Goal: Information Seeking & Learning: Compare options

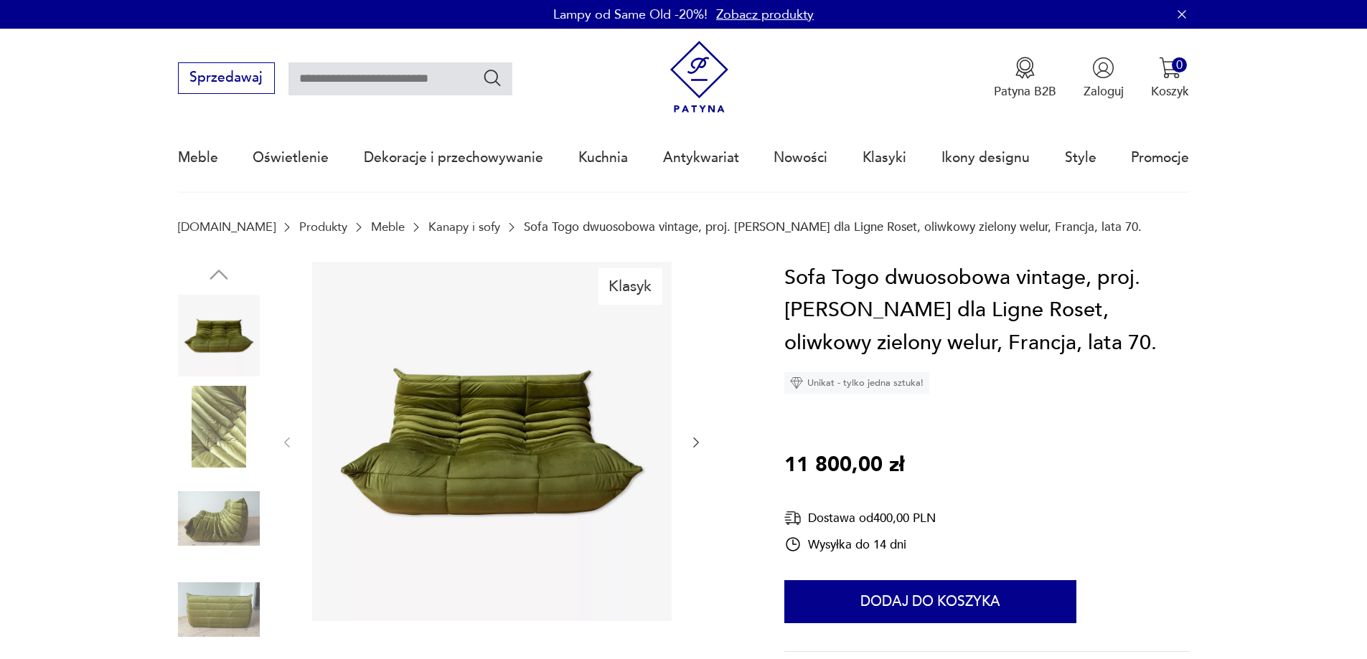
drag, startPoint x: 438, startPoint y: 231, endPoint x: 425, endPoint y: 83, distance: 149.1
click at [425, 83] on input "text" at bounding box center [400, 78] width 224 height 33
click at [397, 85] on input "text" at bounding box center [400, 78] width 224 height 33
type input "**********"
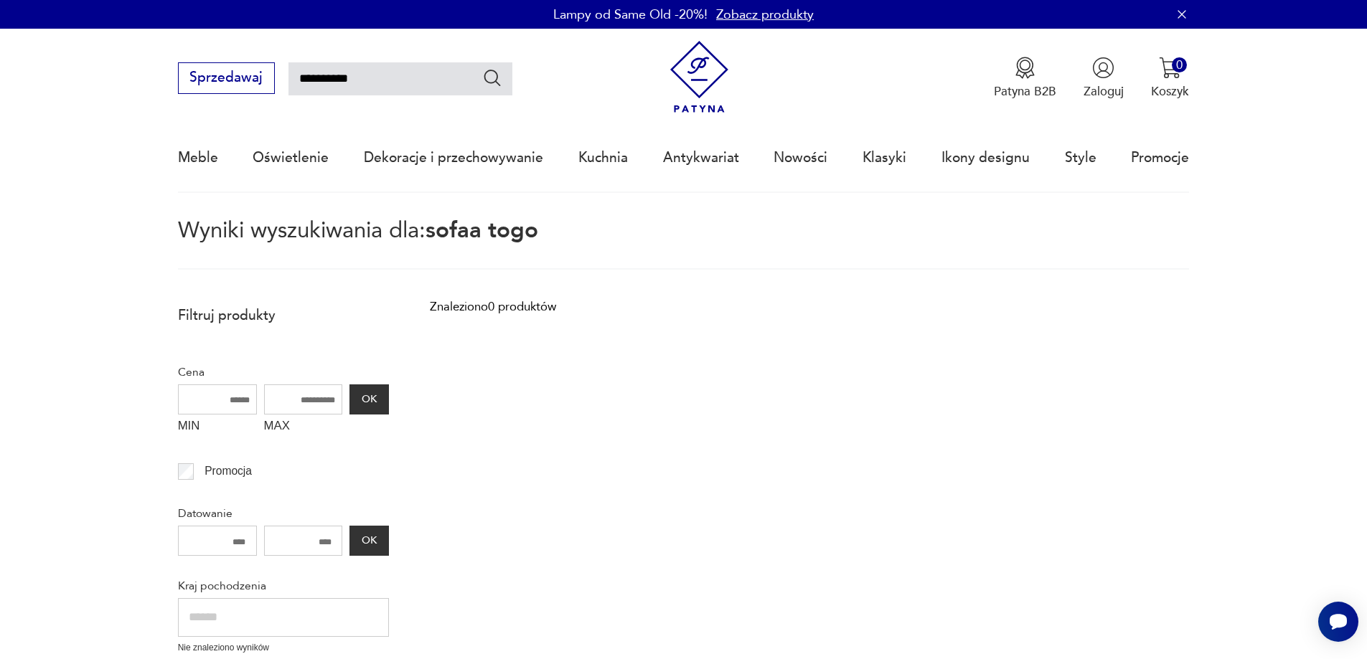
click at [329, 80] on input "**********" at bounding box center [400, 78] width 224 height 33
type input "*********"
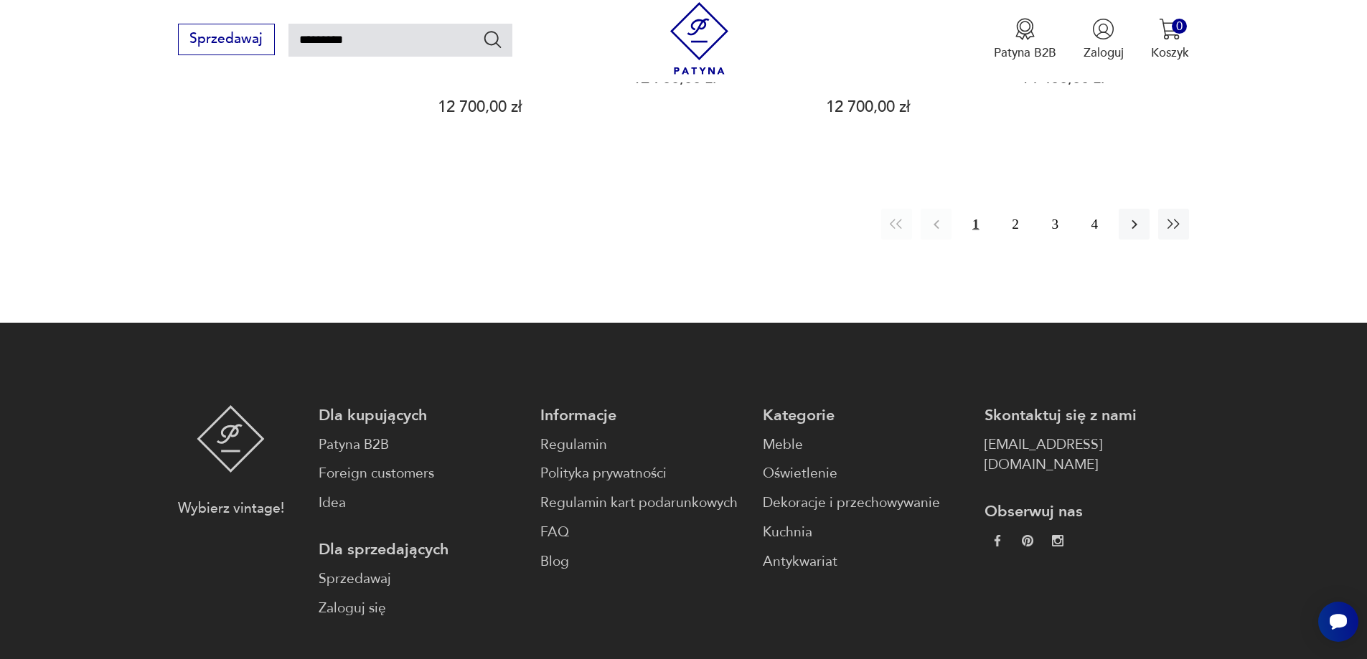
scroll to position [1570, 0]
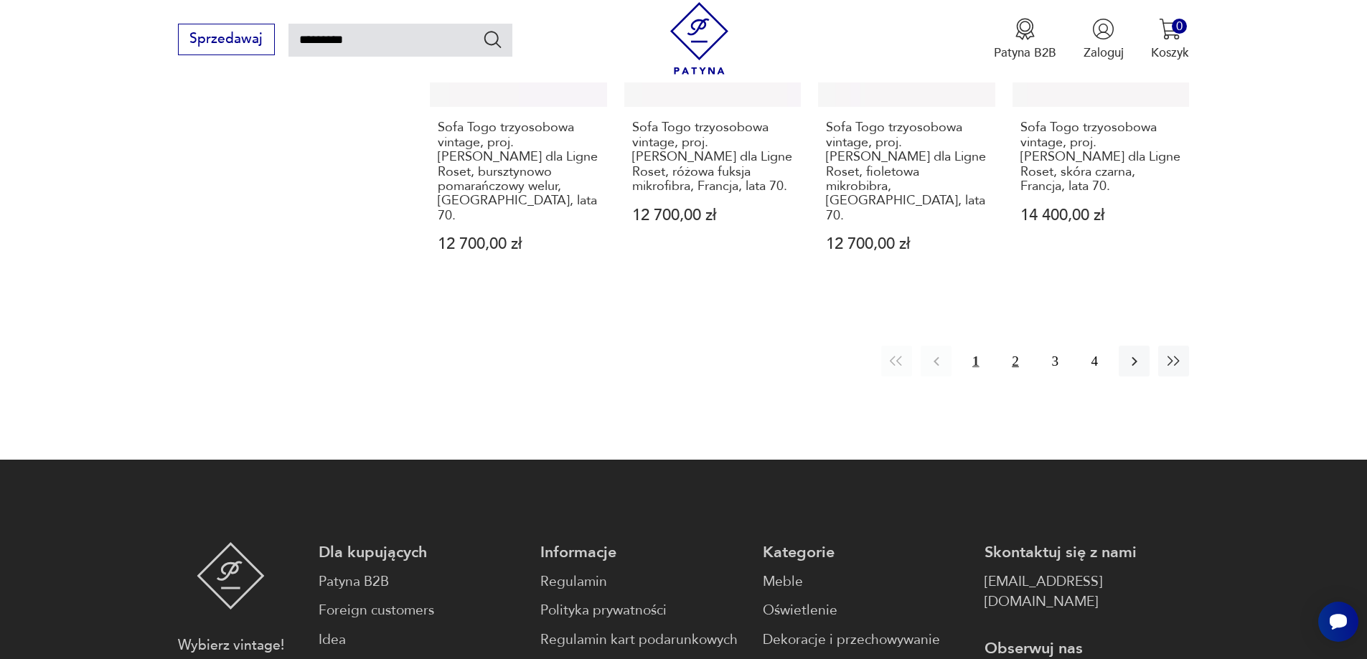
click at [1006, 346] on button "2" at bounding box center [1015, 361] width 31 height 31
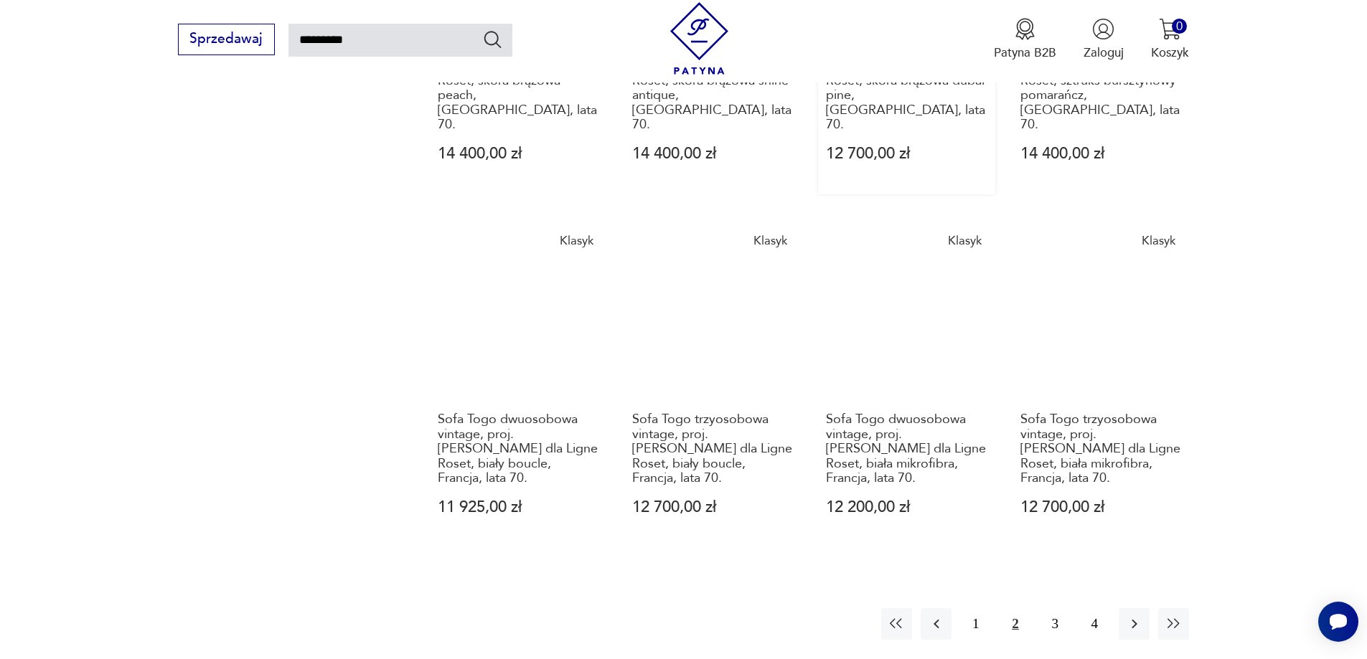
scroll to position [1446, 0]
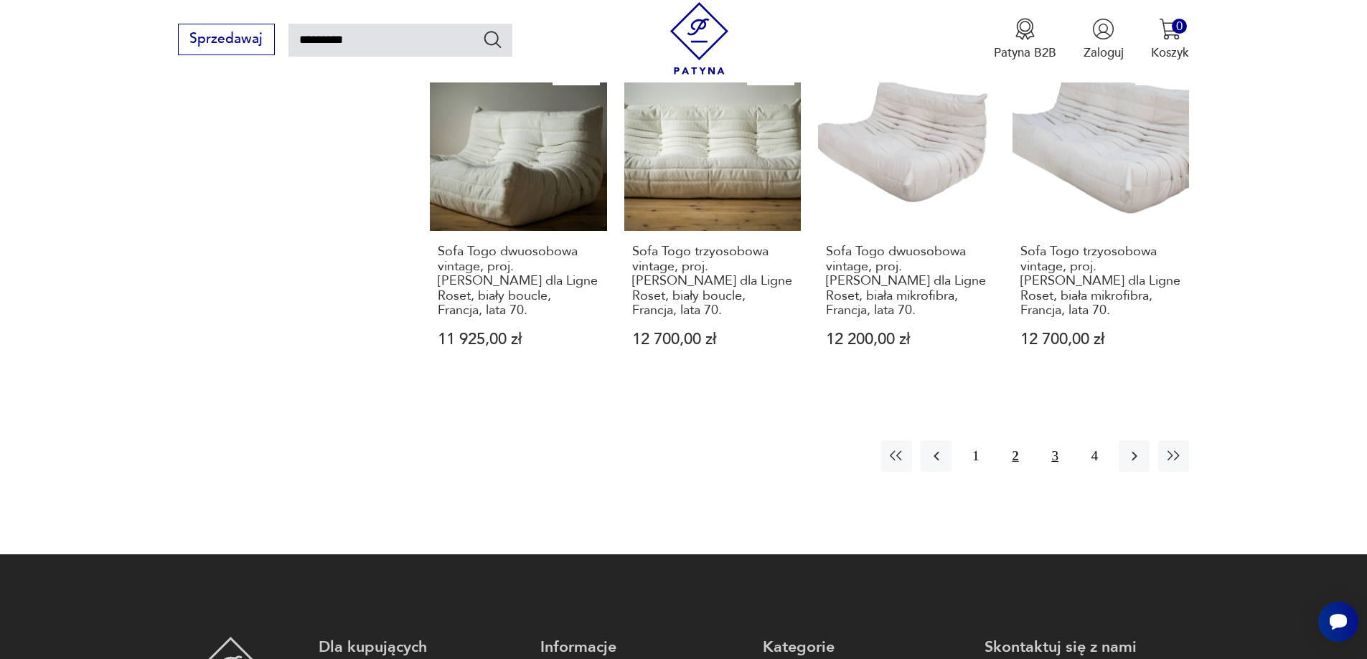
click at [1055, 441] on button "3" at bounding box center [1055, 456] width 31 height 31
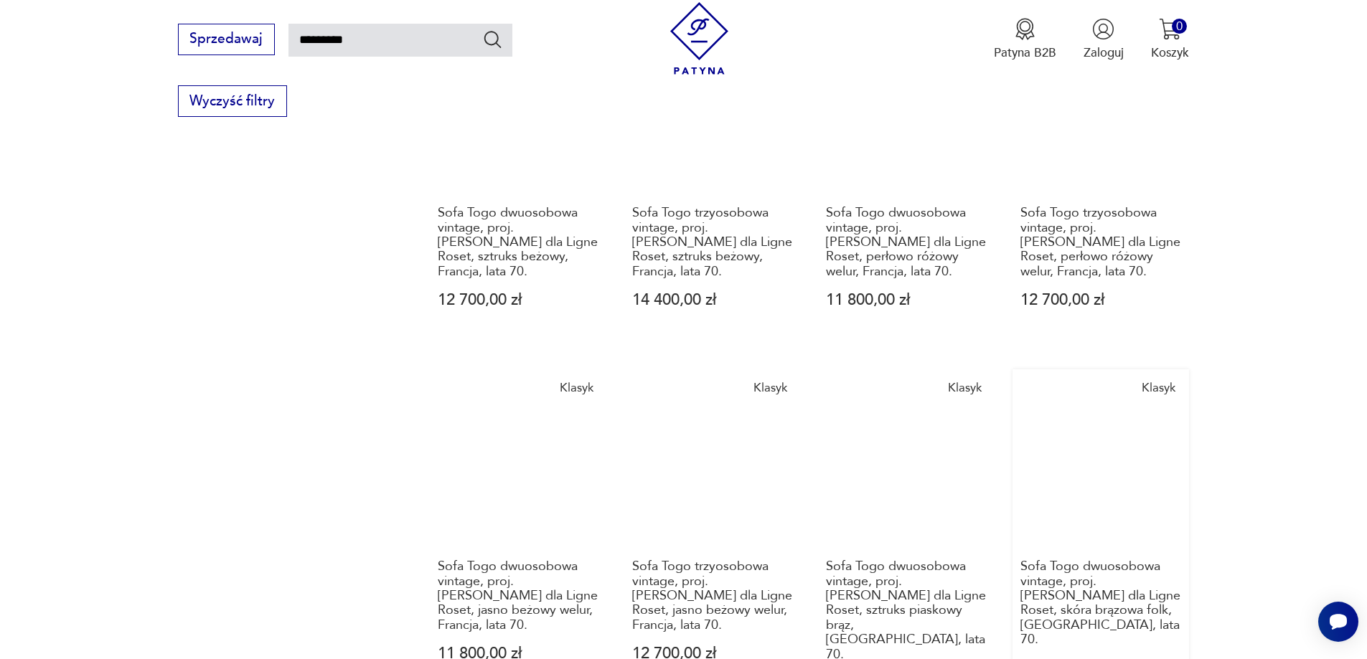
scroll to position [1518, 0]
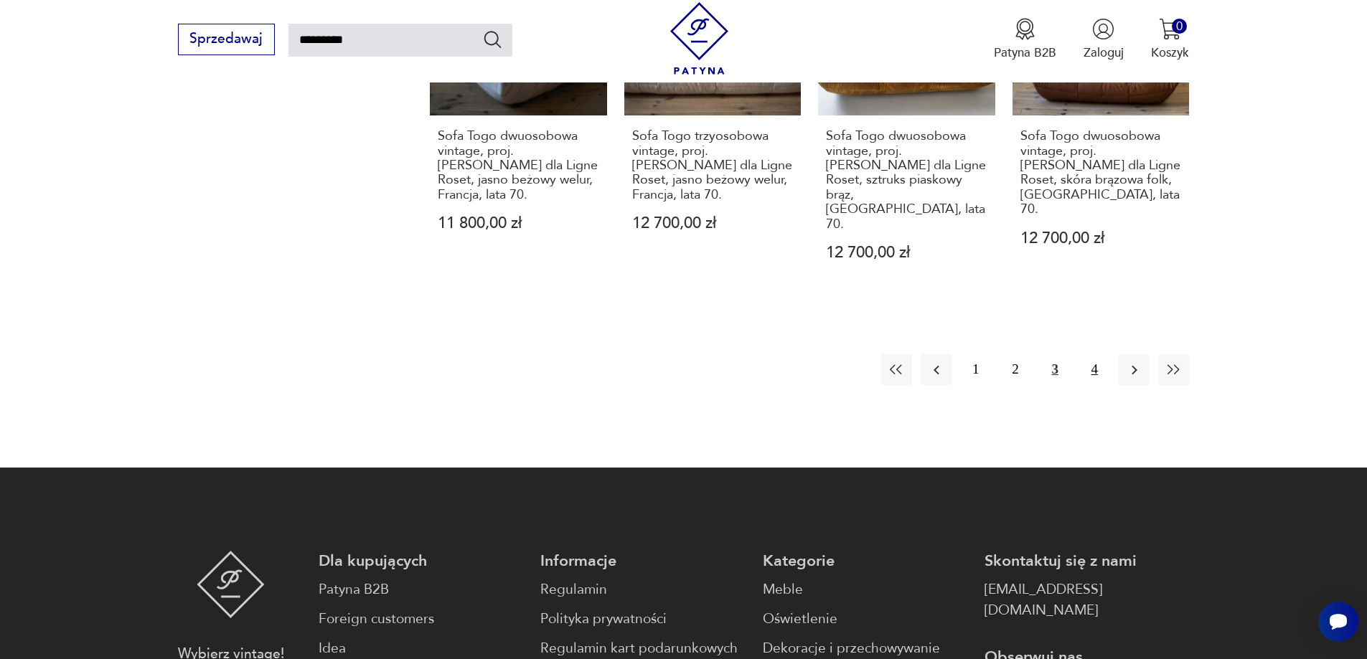
click at [1084, 354] on button "4" at bounding box center [1094, 369] width 31 height 31
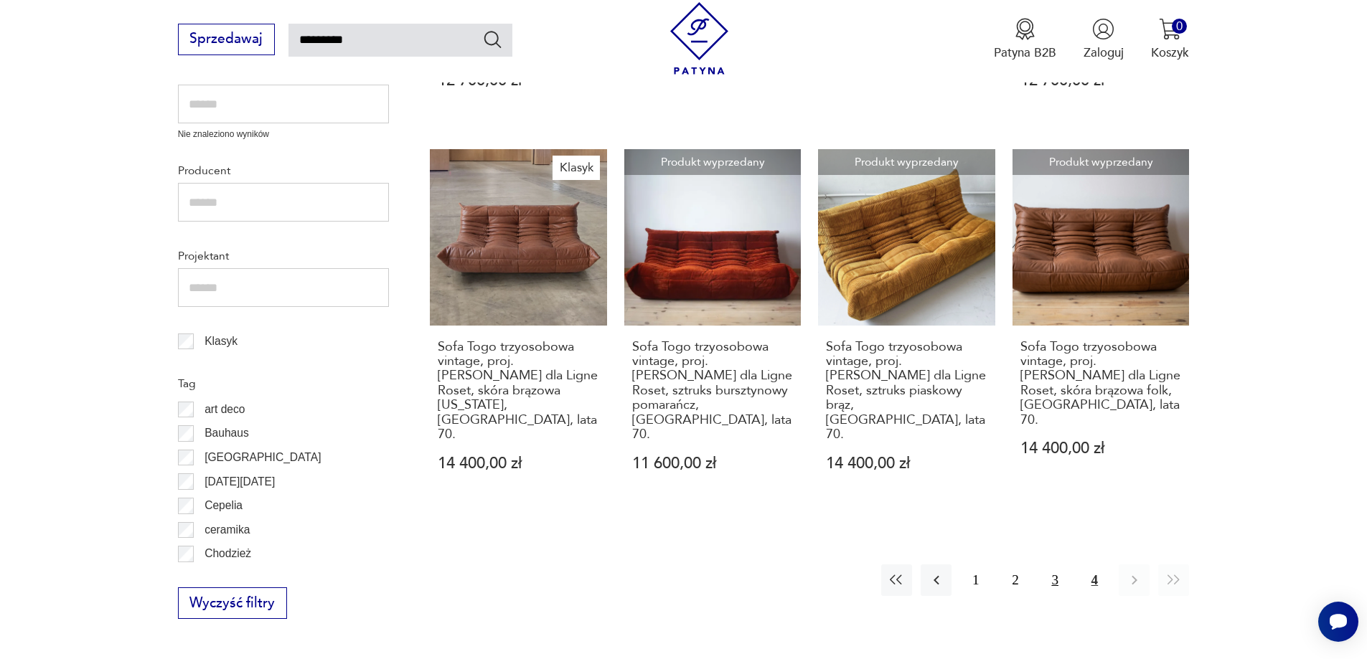
click at [1059, 565] on button "3" at bounding box center [1055, 580] width 31 height 31
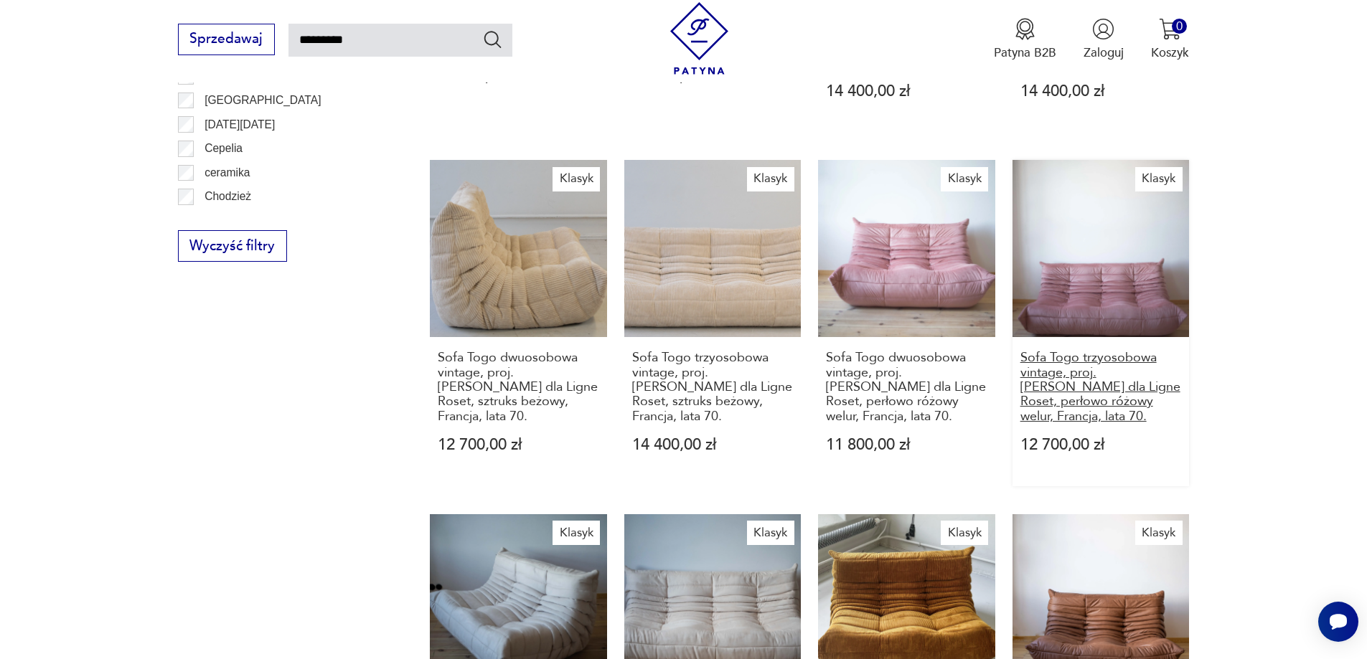
scroll to position [1231, 0]
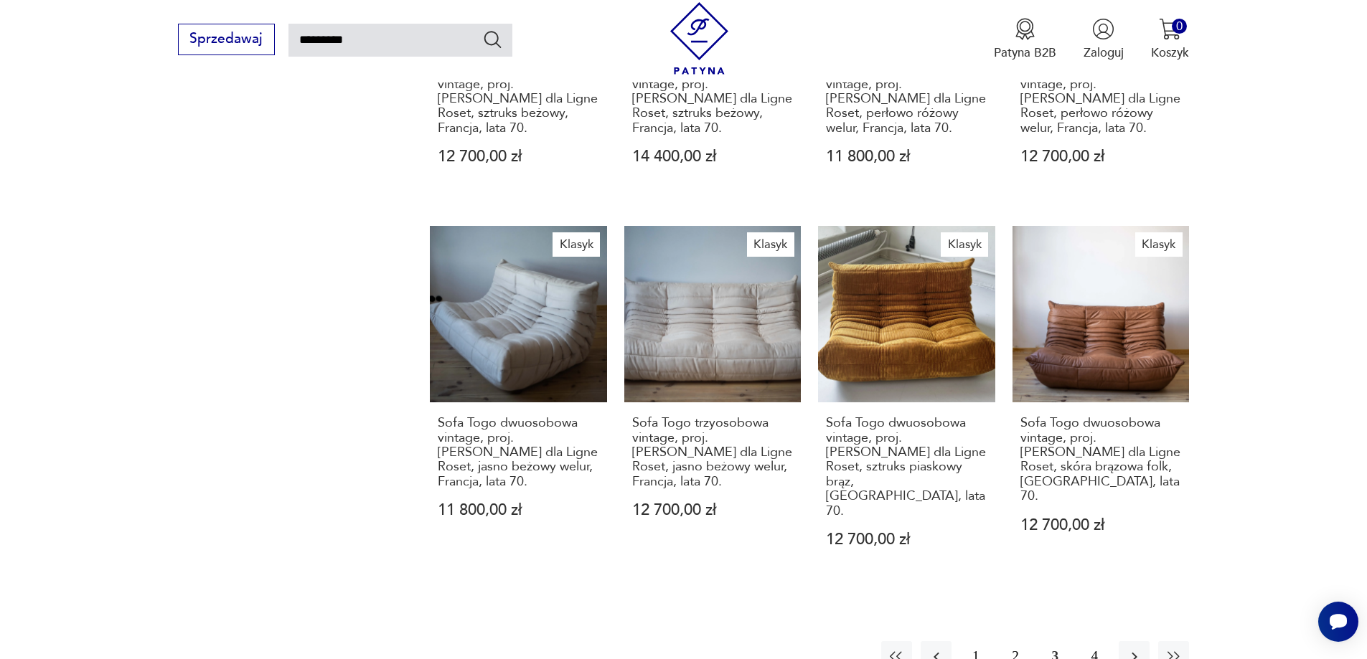
click at [1020, 641] on button "2" at bounding box center [1015, 656] width 31 height 31
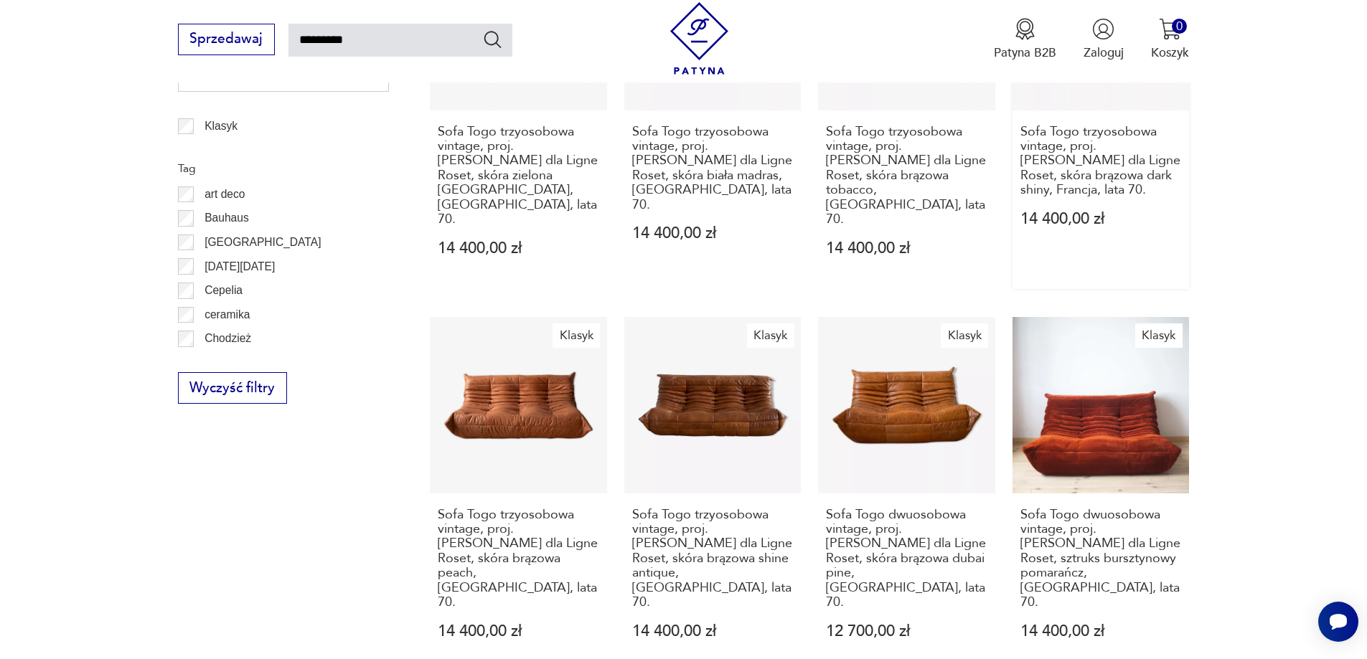
scroll to position [1231, 0]
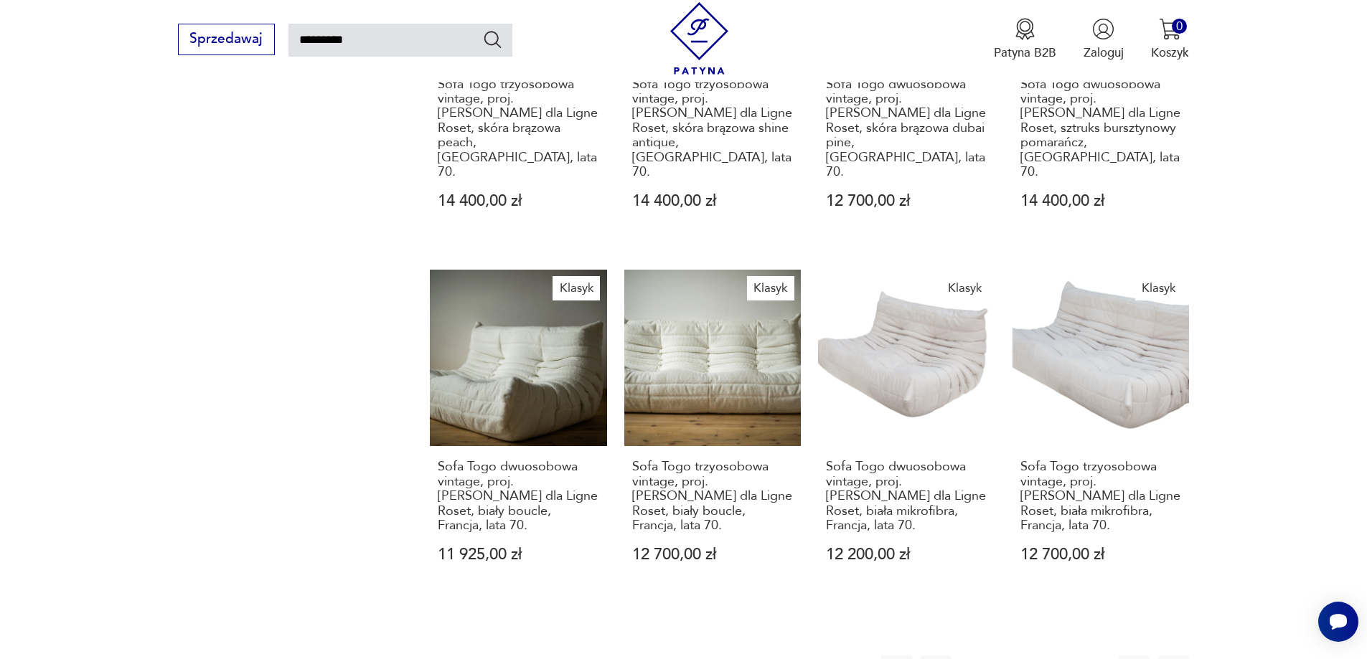
click at [974, 656] on button "1" at bounding box center [975, 671] width 31 height 31
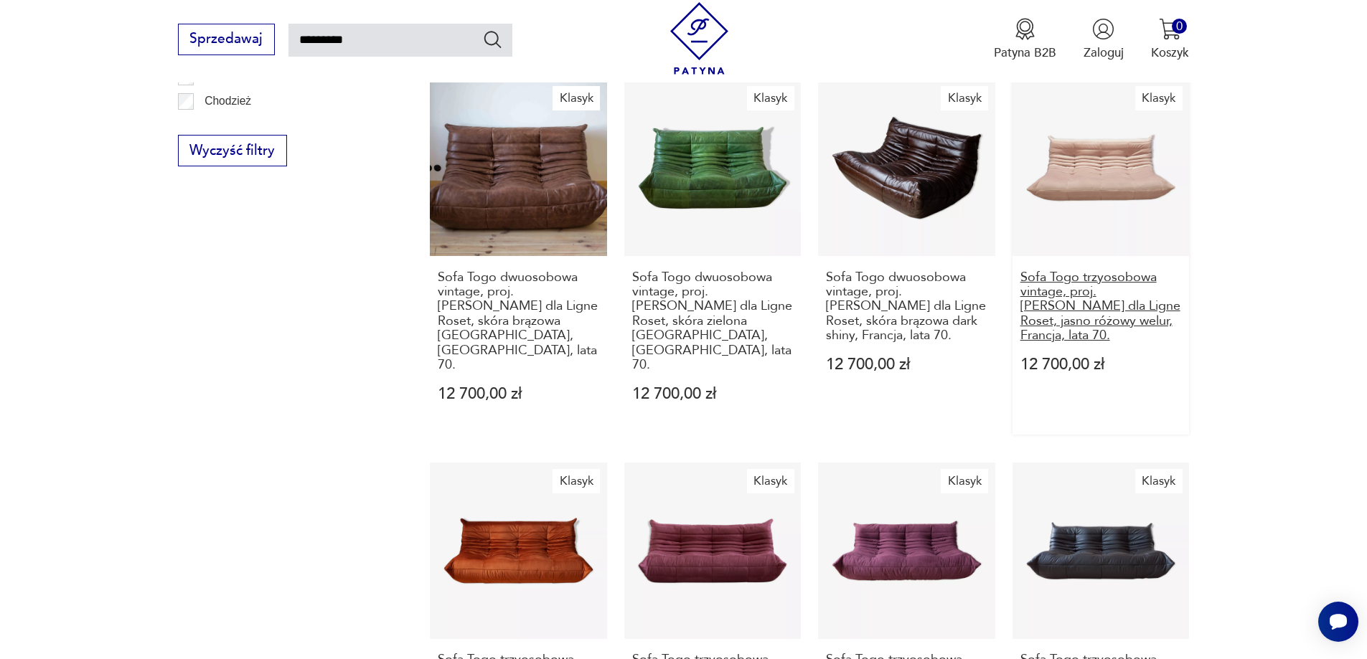
scroll to position [1231, 0]
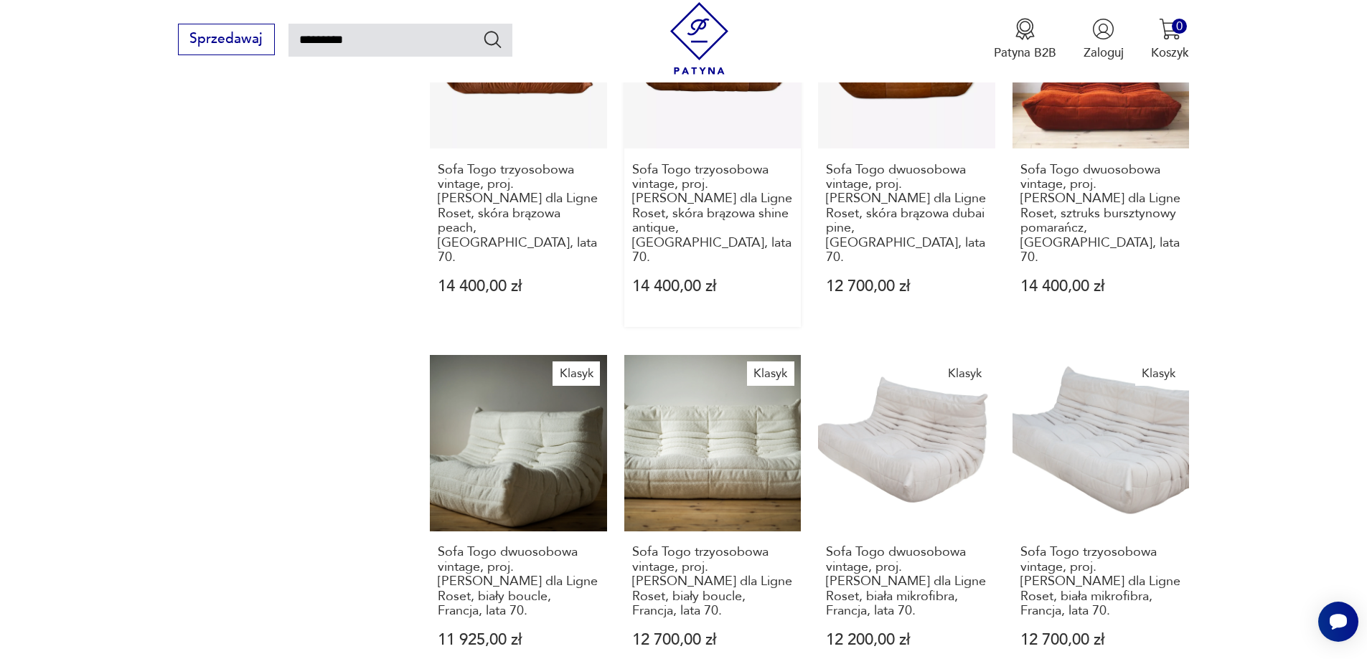
scroll to position [1231, 0]
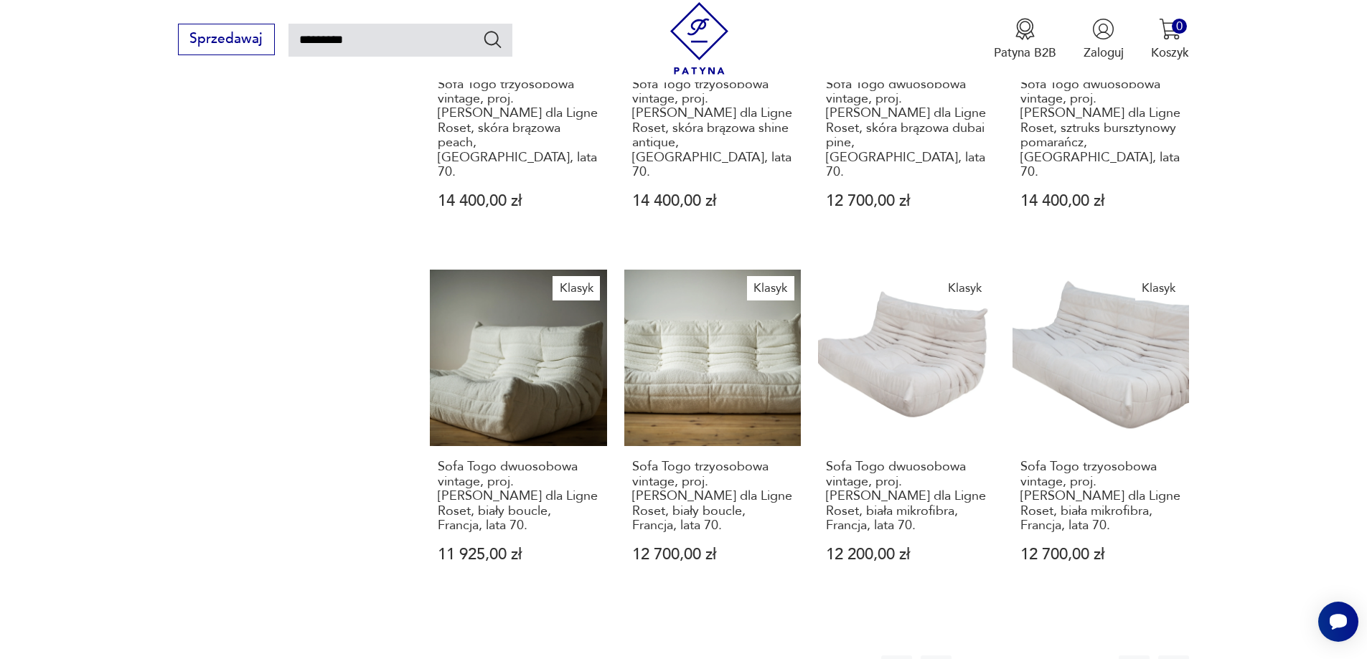
click at [1057, 656] on button "3" at bounding box center [1055, 671] width 31 height 31
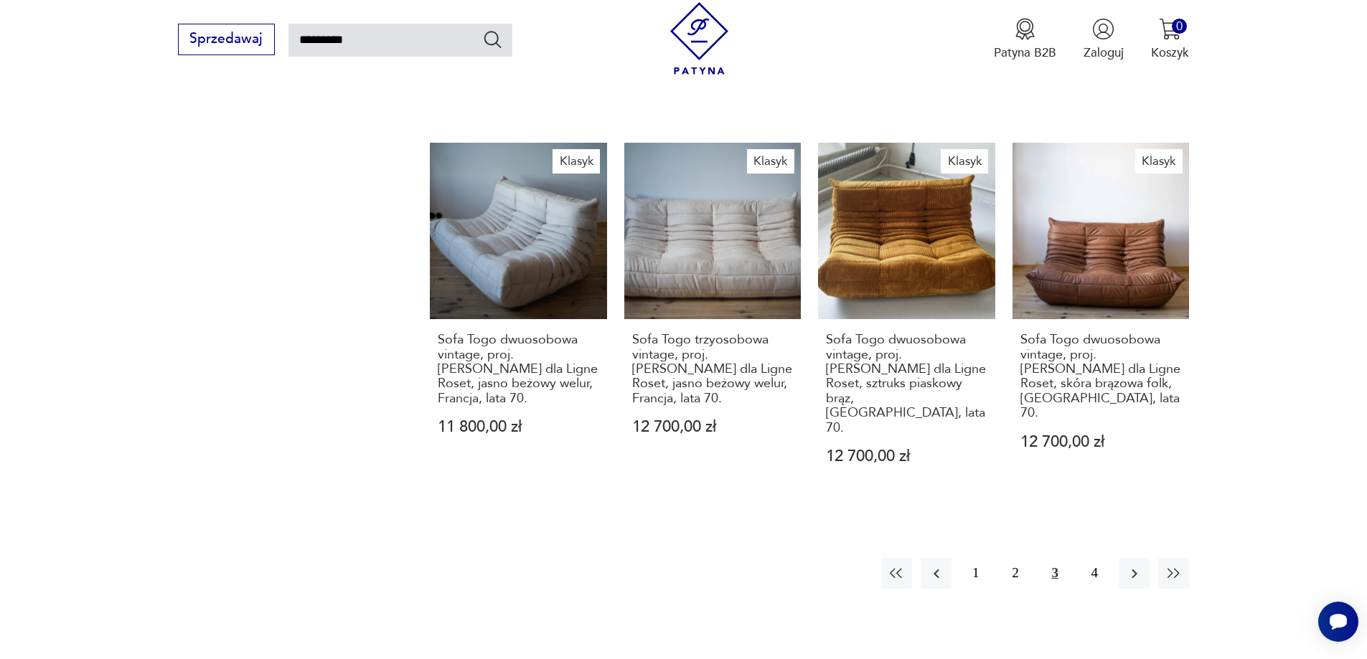
scroll to position [1518, 0]
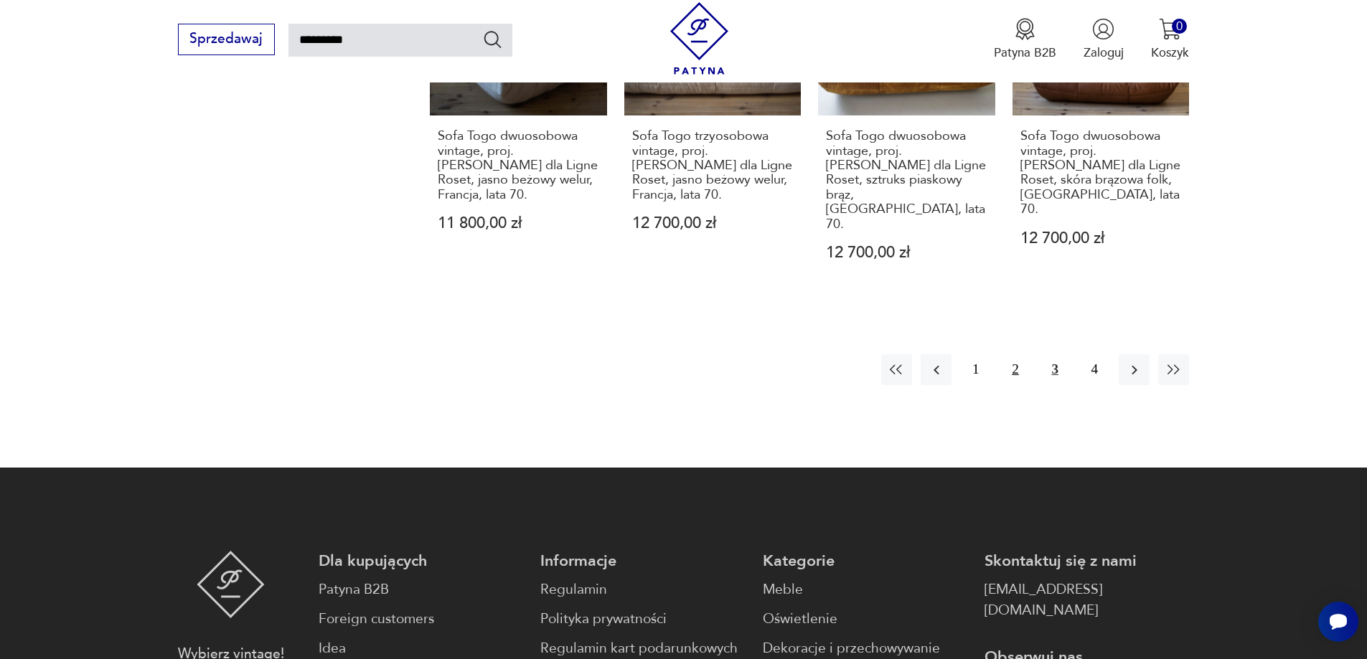
drag, startPoint x: 997, startPoint y: 288, endPoint x: 1010, endPoint y: 299, distance: 16.8
click at [1000, 354] on div "1 2 3 4" at bounding box center [1035, 369] width 309 height 31
click at [1015, 354] on button "2" at bounding box center [1015, 369] width 31 height 31
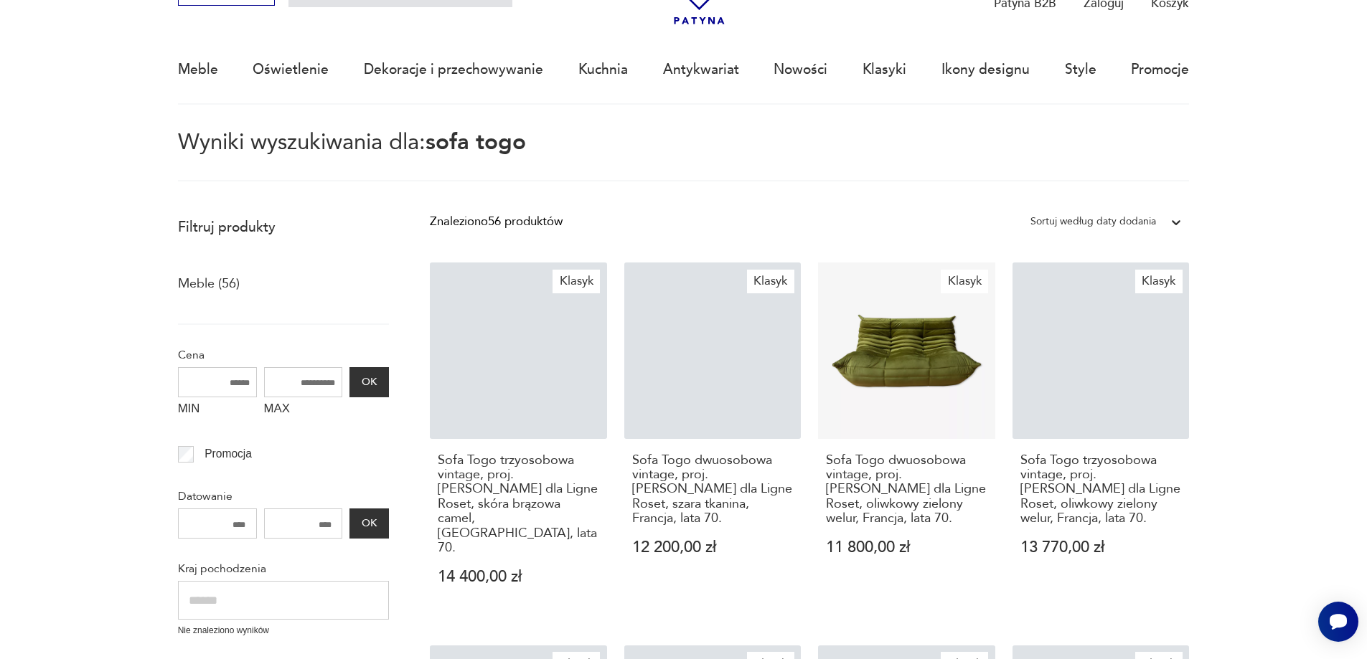
scroll to position [83, 0]
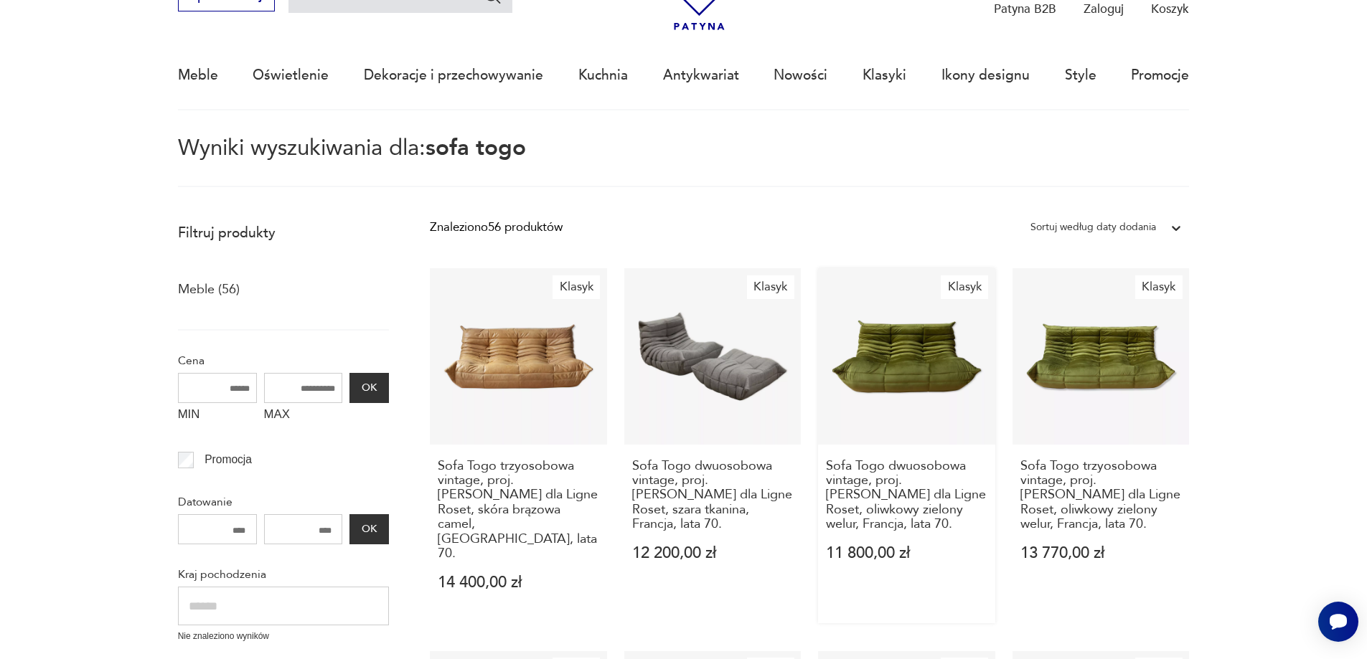
click at [942, 363] on link "Klasyk Sofa Togo dwuosobowa vintage, proj. M. Ducaroy dla Ligne Roset, oliwkowy…" at bounding box center [906, 446] width 177 height 356
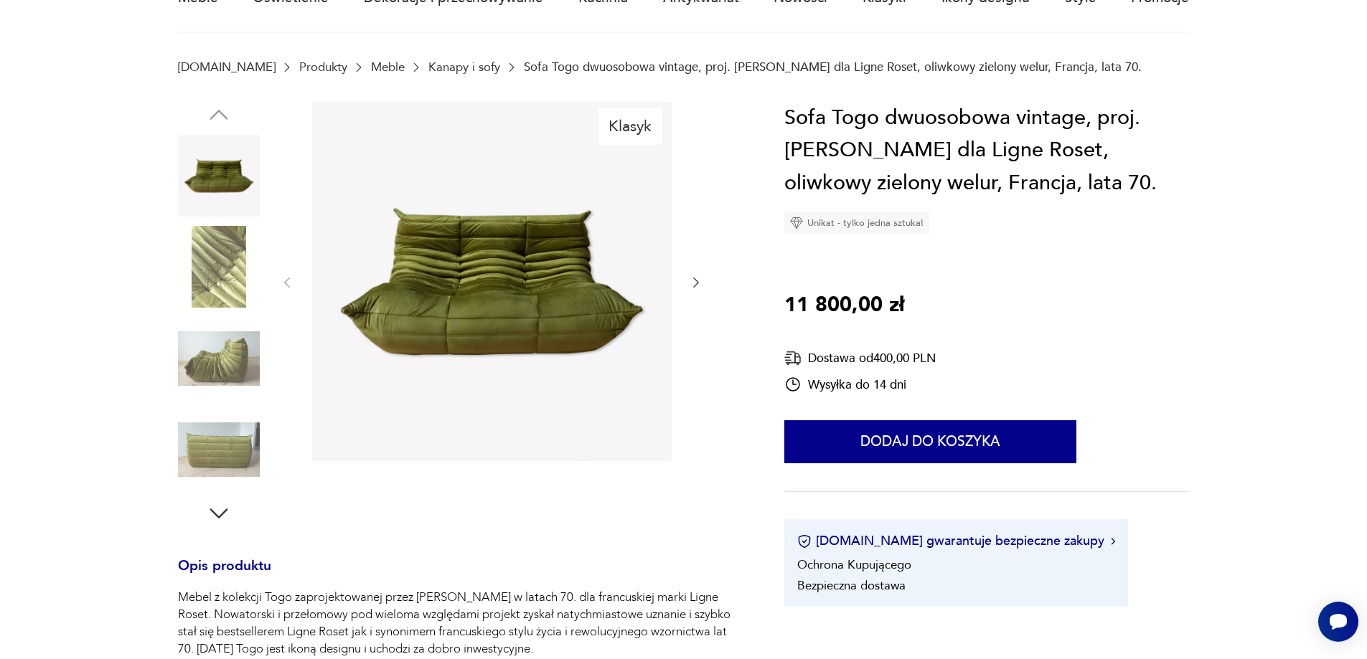
scroll to position [72, 0]
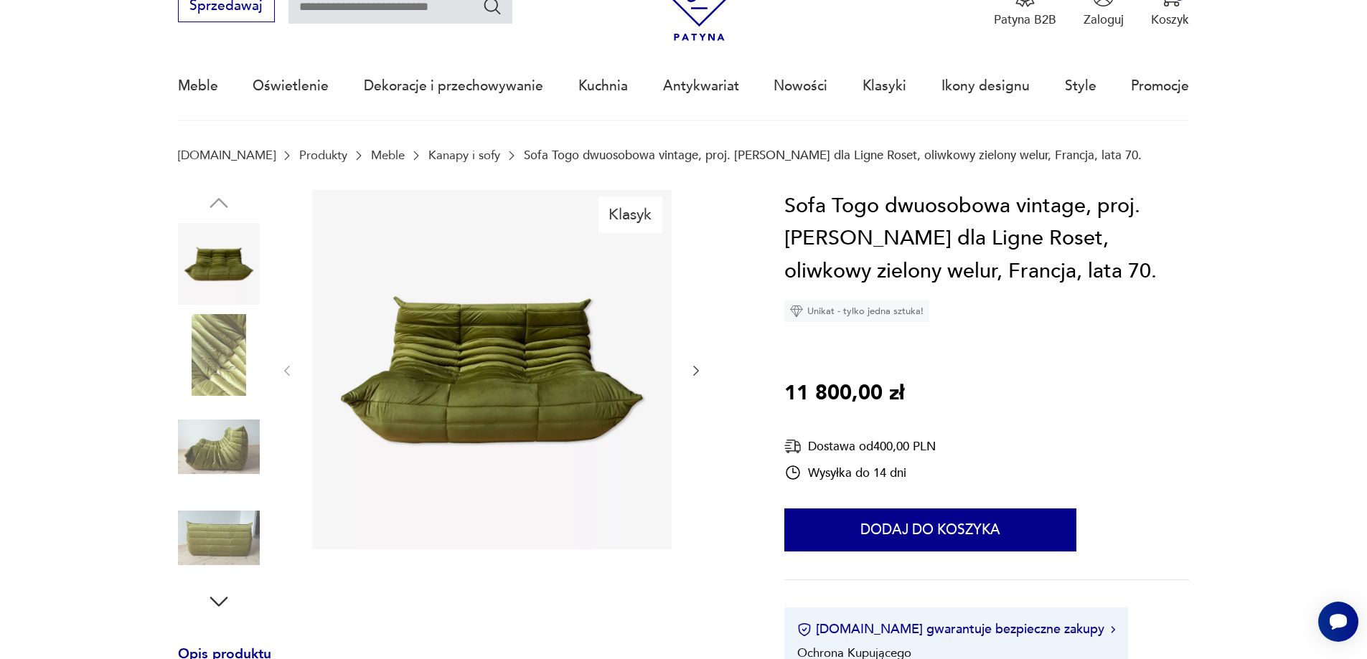
type input "*********"
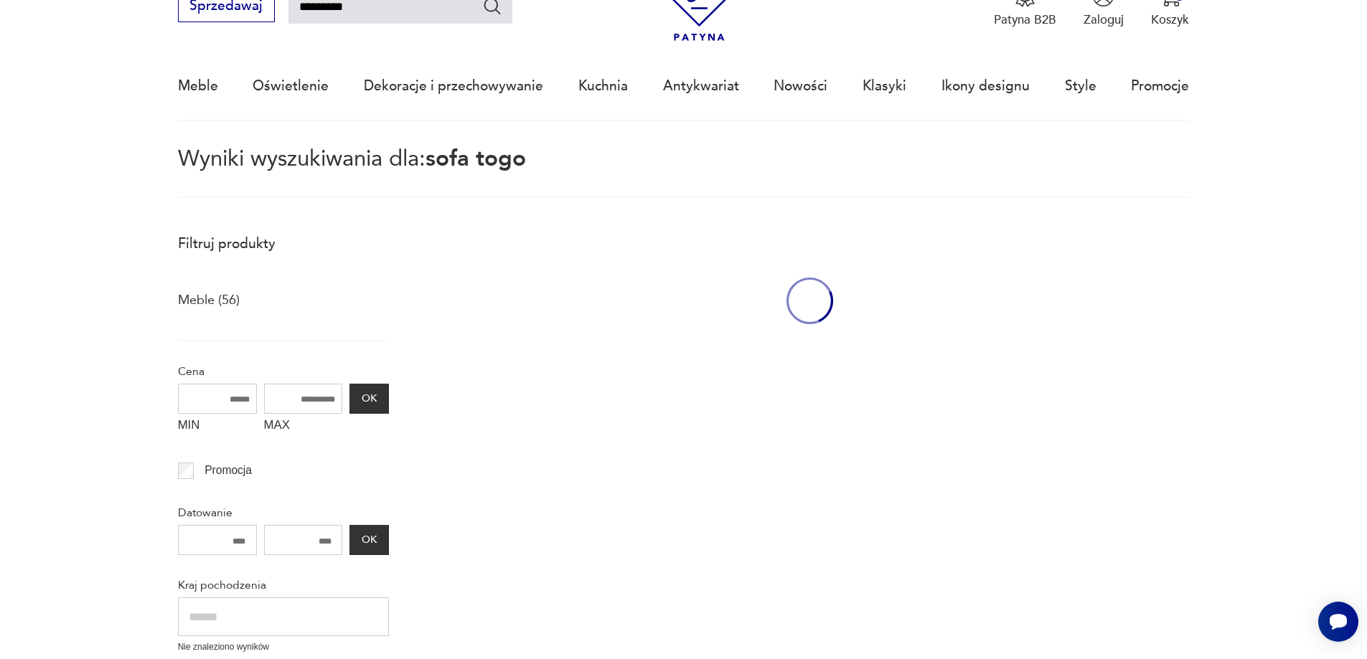
scroll to position [80, 0]
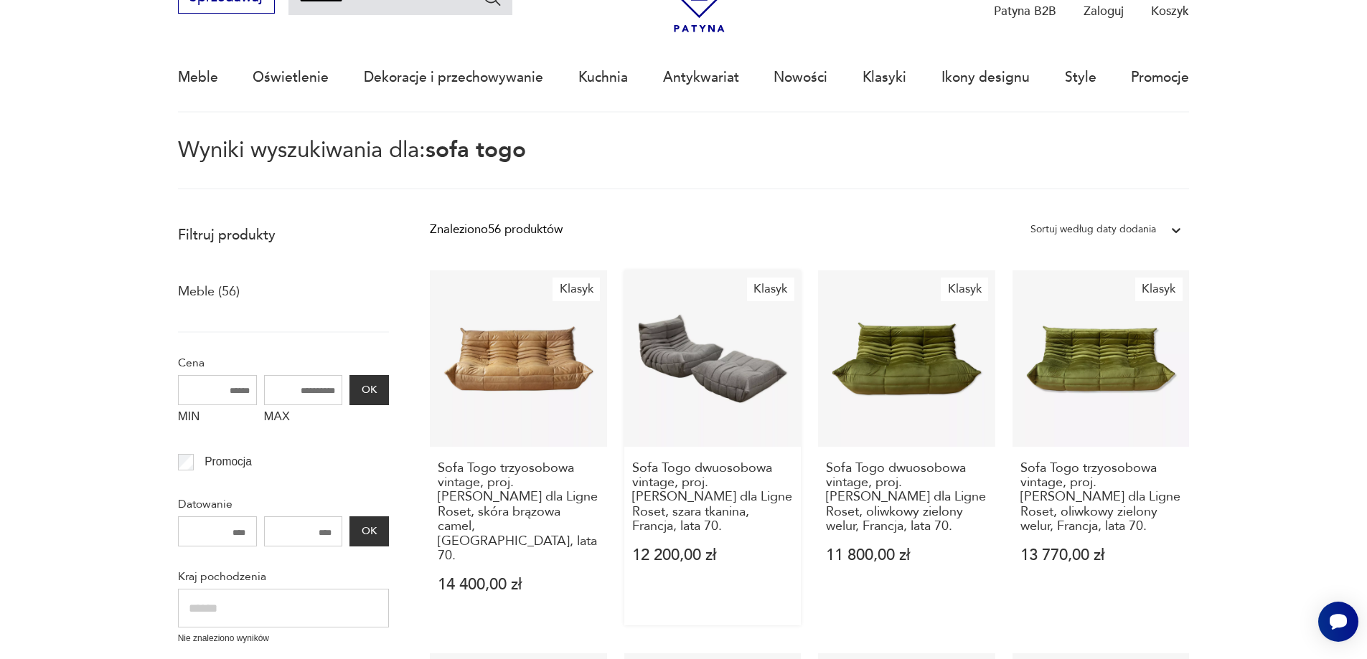
click at [673, 355] on link "Klasyk Sofa Togo dwuosobowa vintage, proj. M. Ducaroy dla Ligne Roset, szara tk…" at bounding box center [712, 449] width 177 height 356
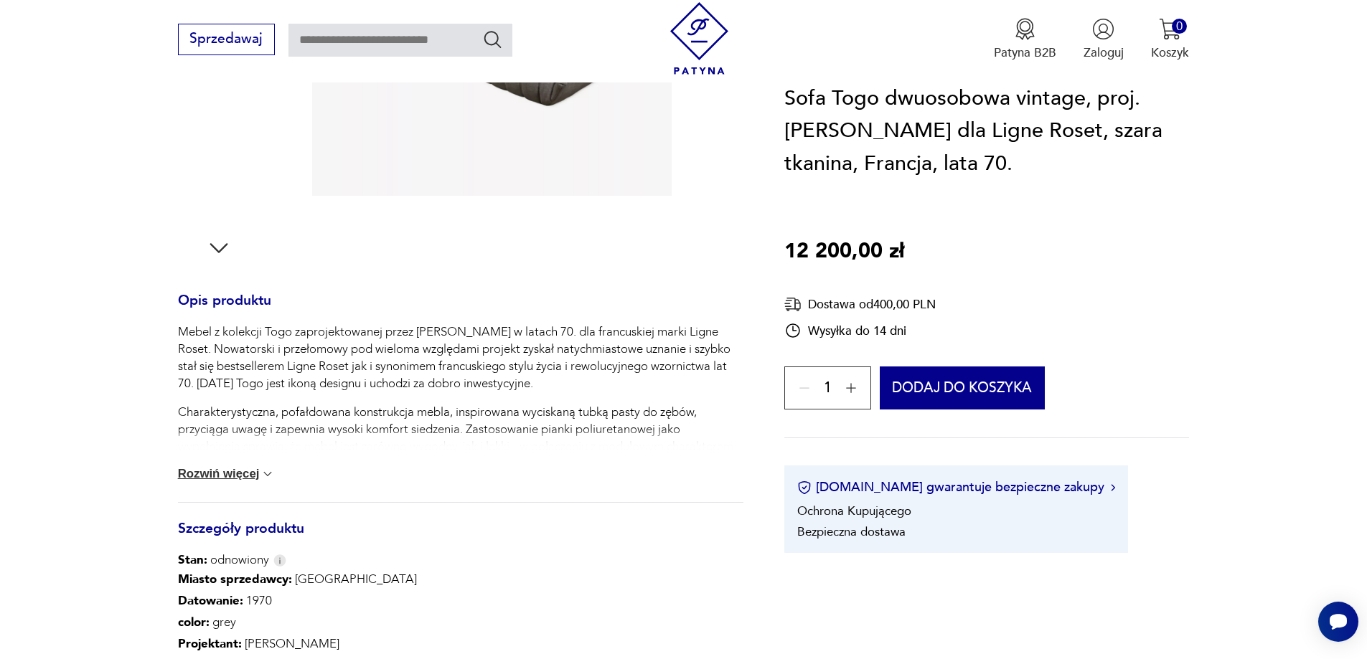
scroll to position [287, 0]
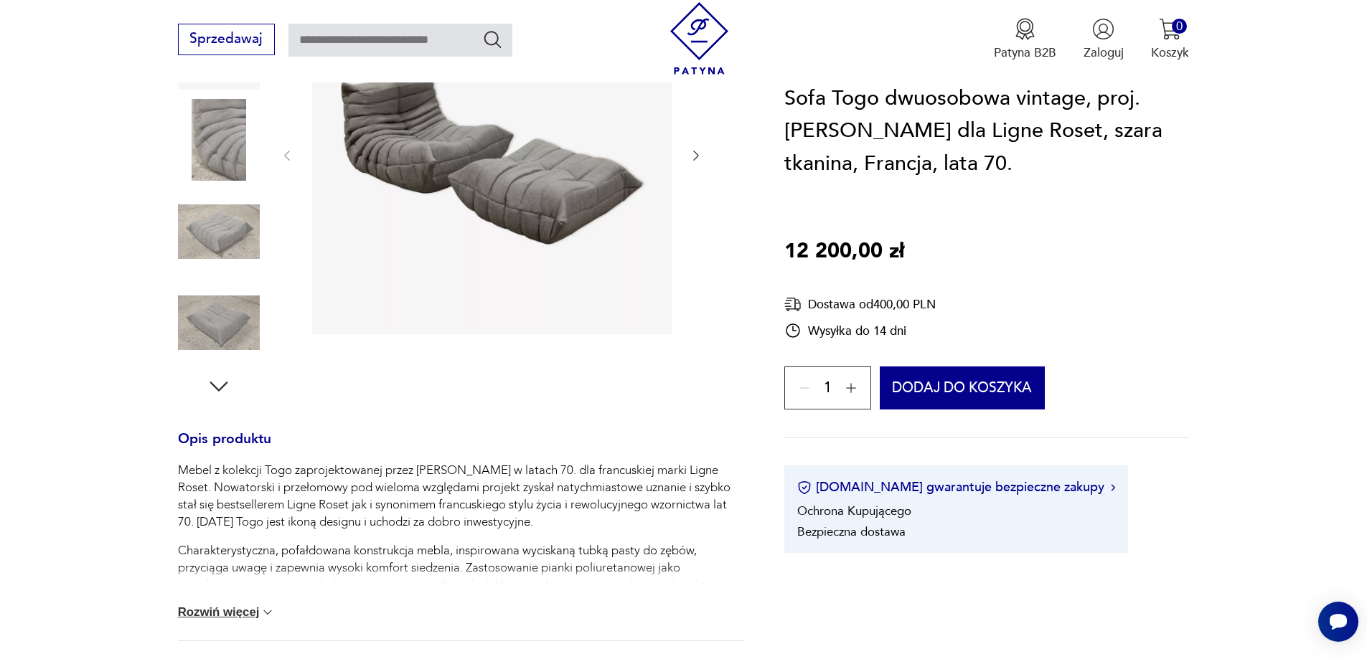
type input "*********"
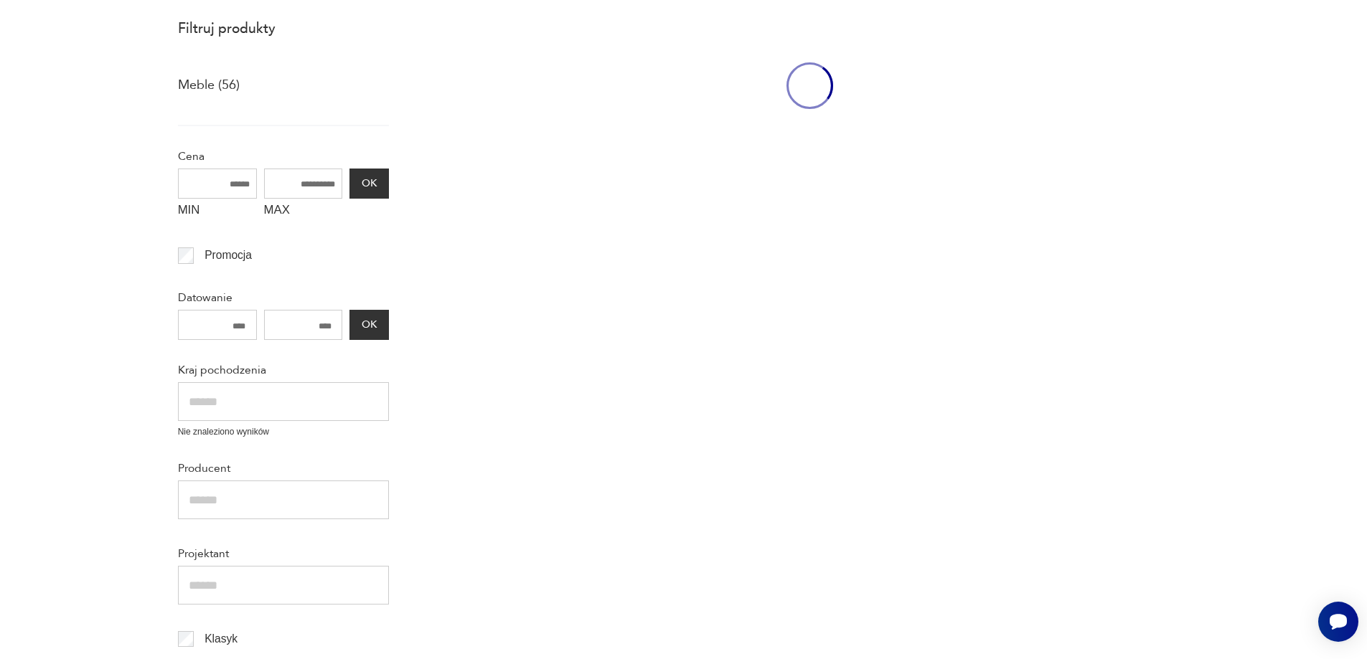
scroll to position [80, 0]
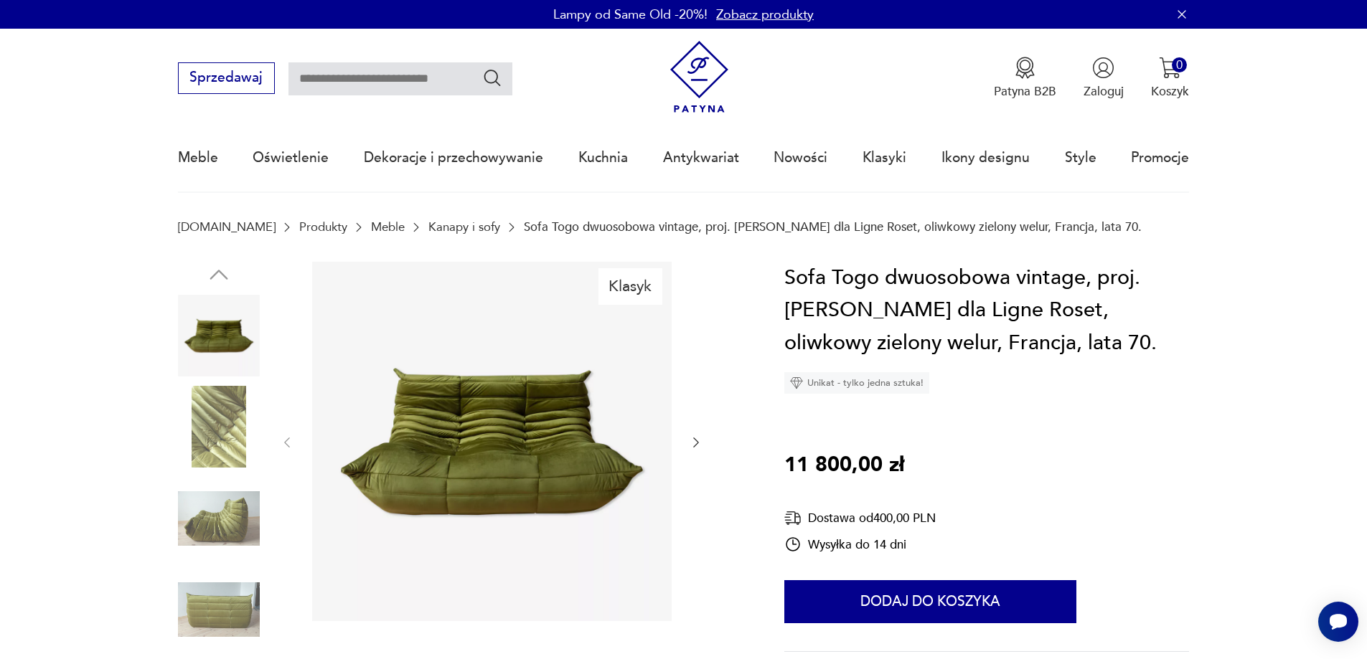
click at [692, 453] on div at bounding box center [491, 443] width 423 height 362
click at [702, 441] on icon "button" at bounding box center [696, 443] width 14 height 14
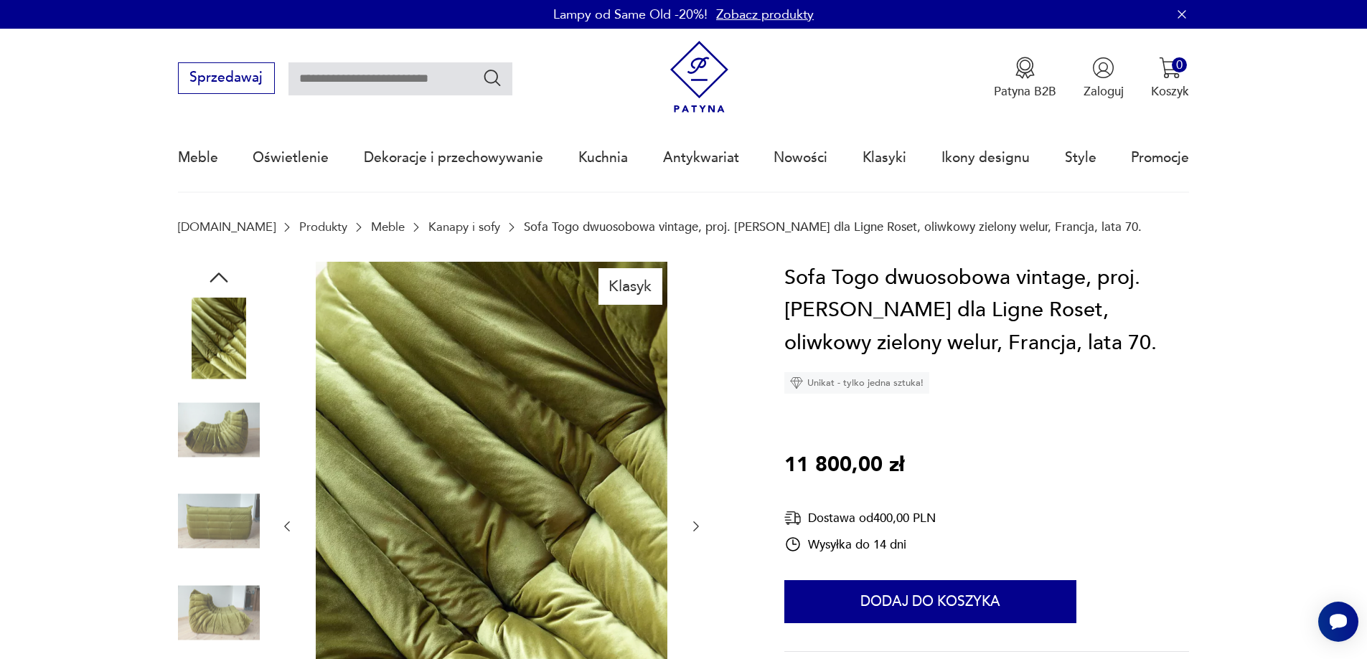
click at [699, 524] on icon "button" at bounding box center [696, 526] width 14 height 14
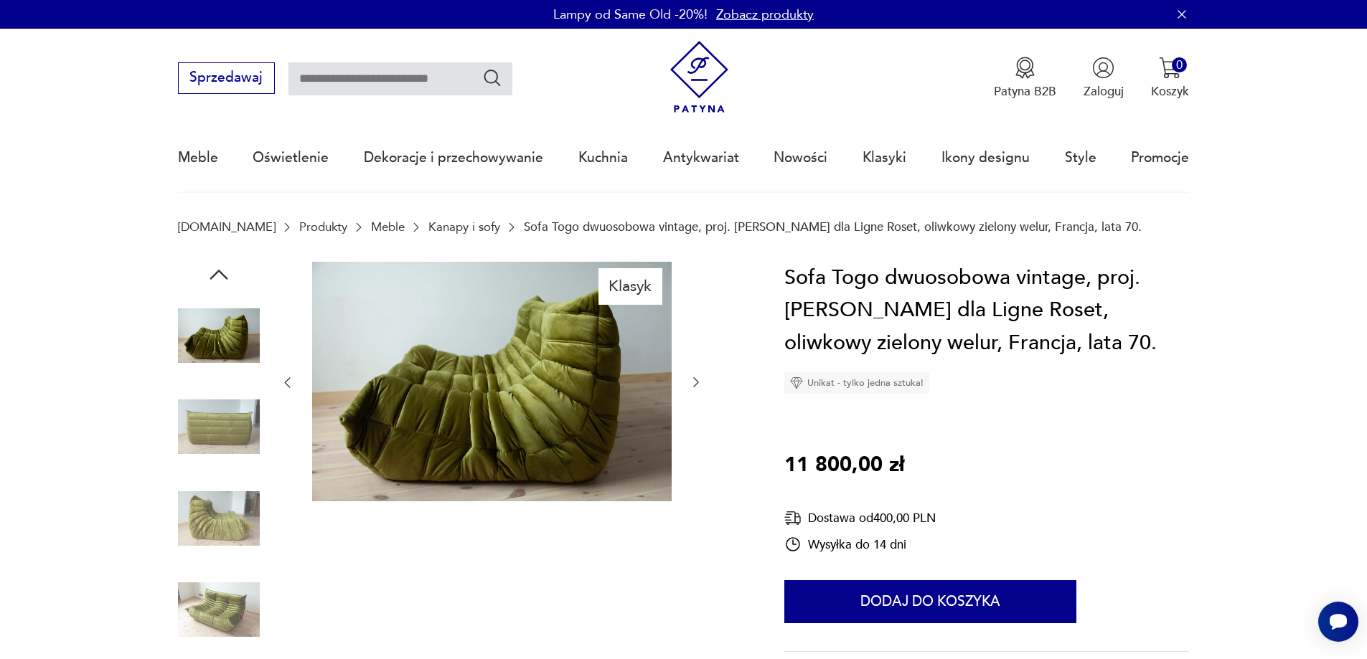
click at [692, 387] on icon "button" at bounding box center [696, 382] width 14 height 14
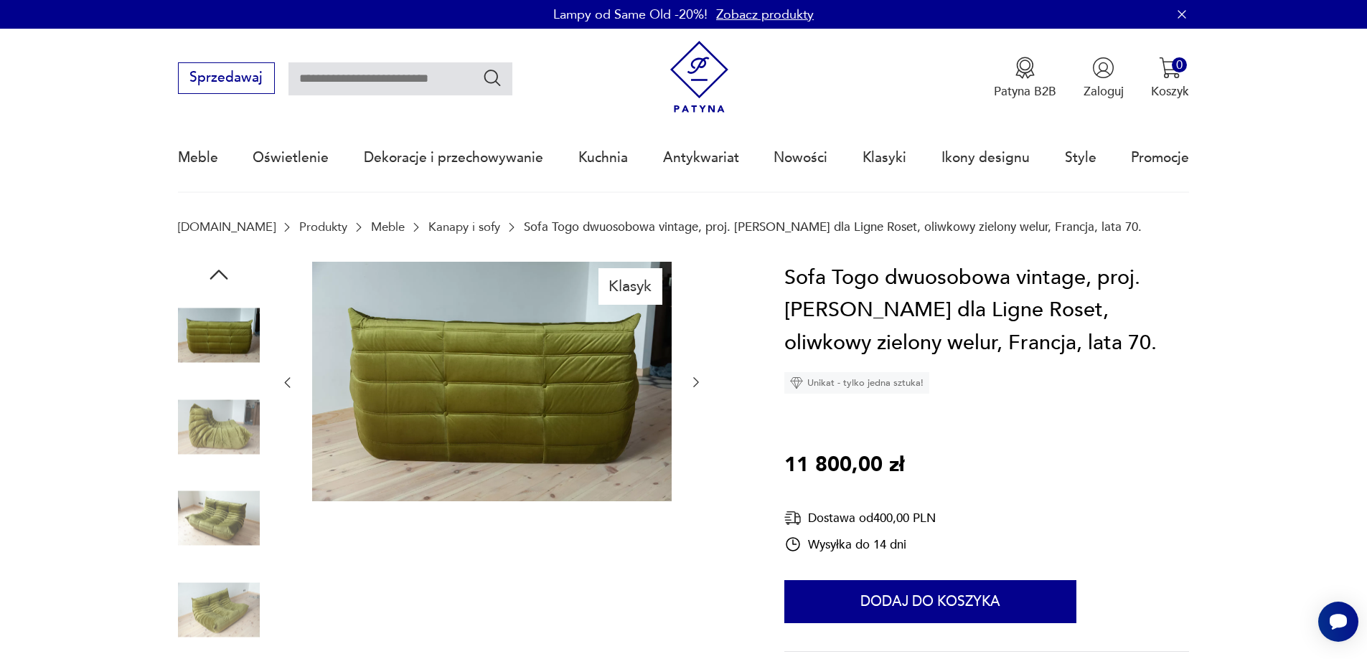
click at [694, 380] on icon "button" at bounding box center [696, 382] width 14 height 14
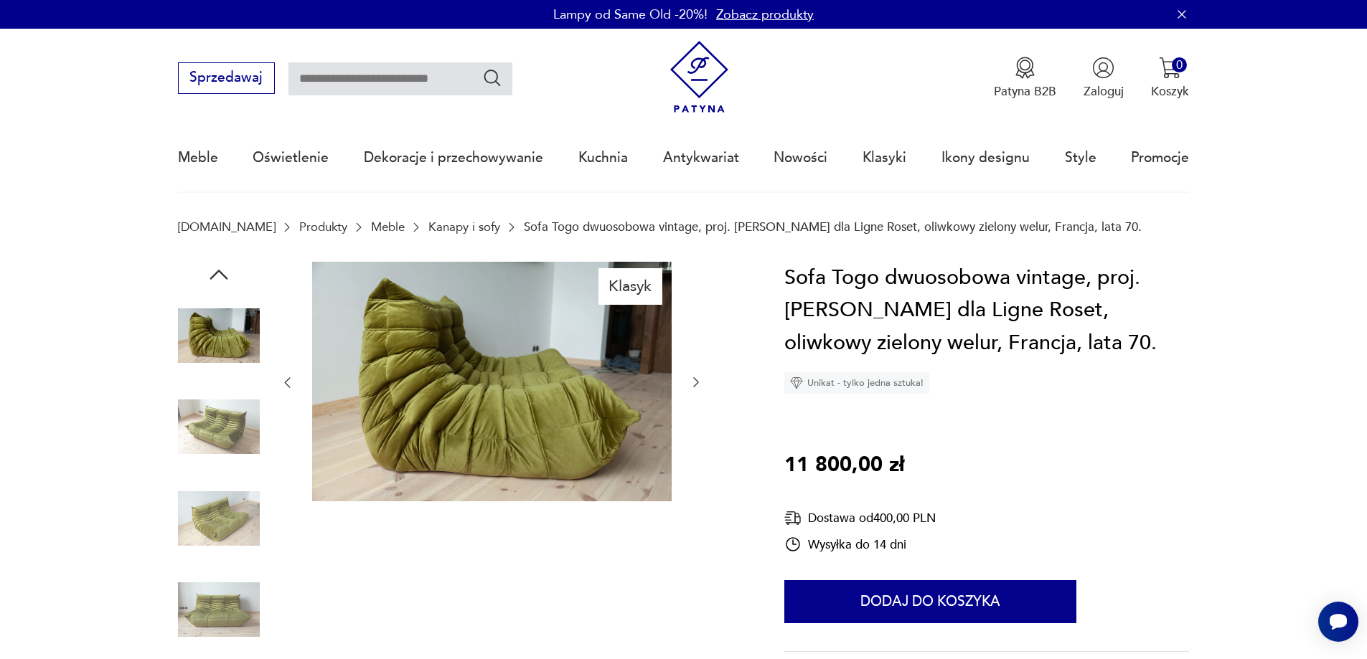
click at [529, 382] on img at bounding box center [491, 382] width 359 height 240
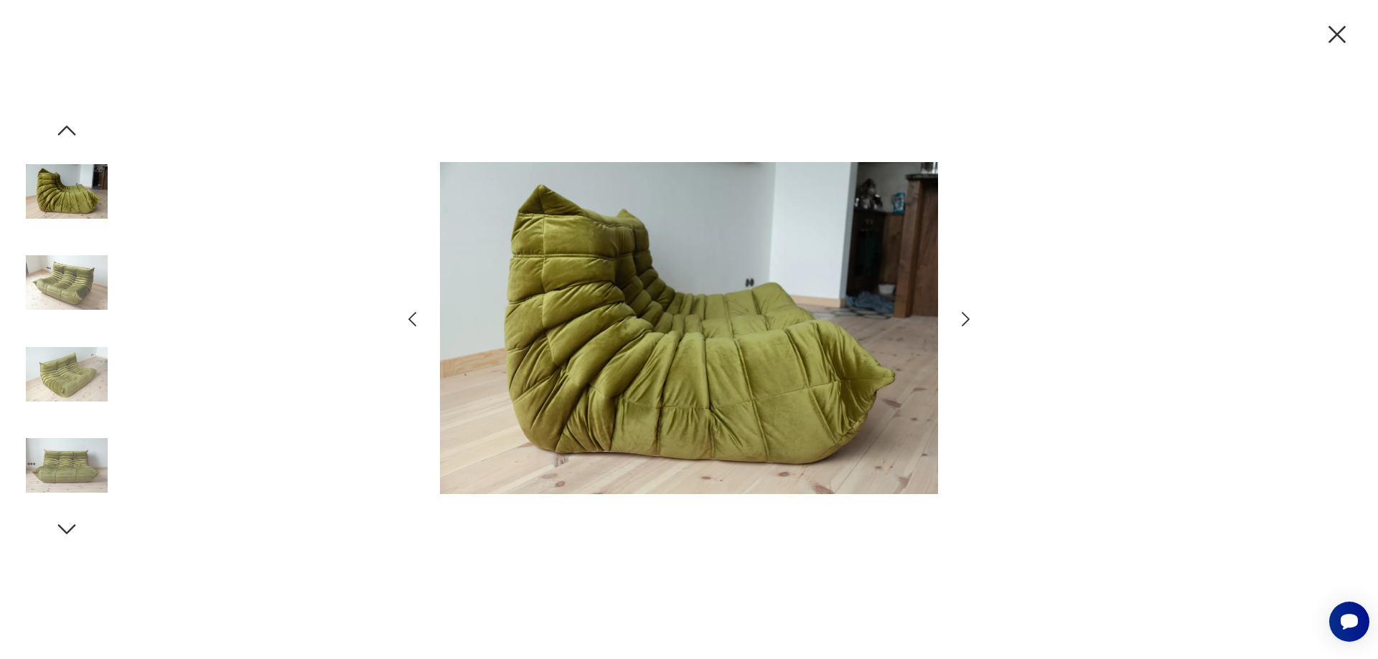
click at [959, 317] on icon "button" at bounding box center [965, 319] width 21 height 21
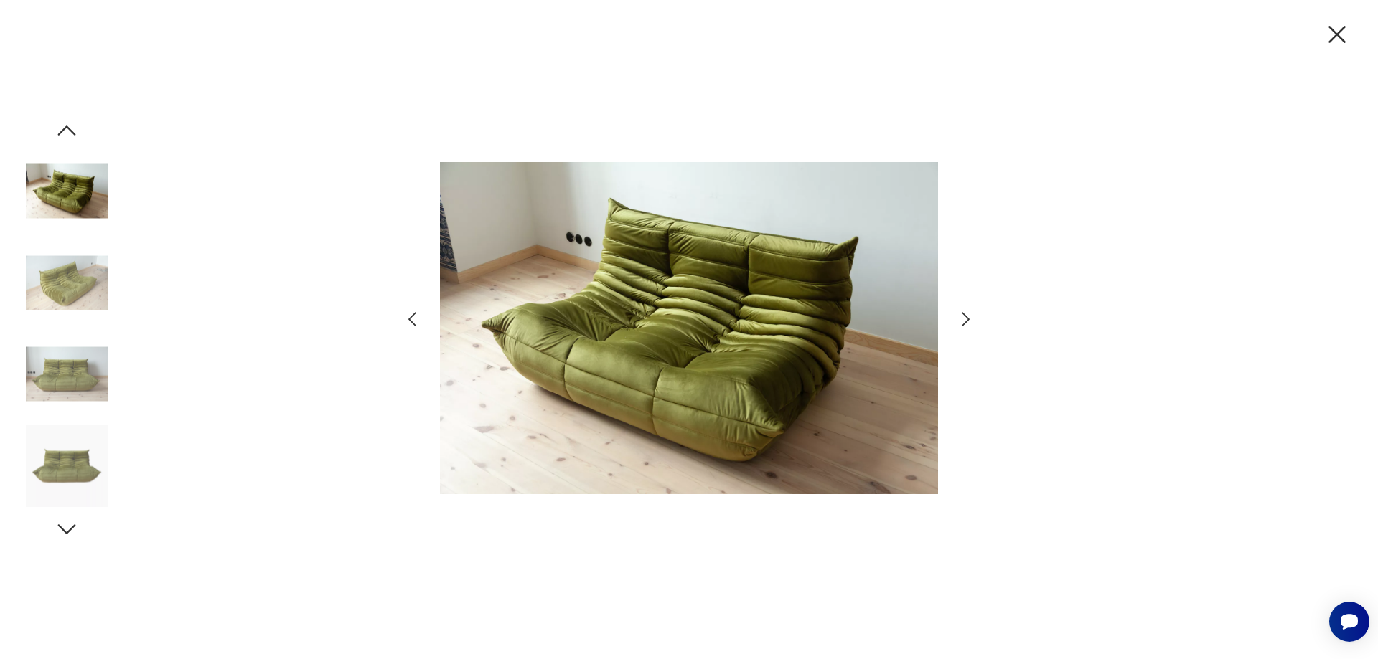
click at [1340, 27] on icon "button" at bounding box center [1337, 34] width 30 height 30
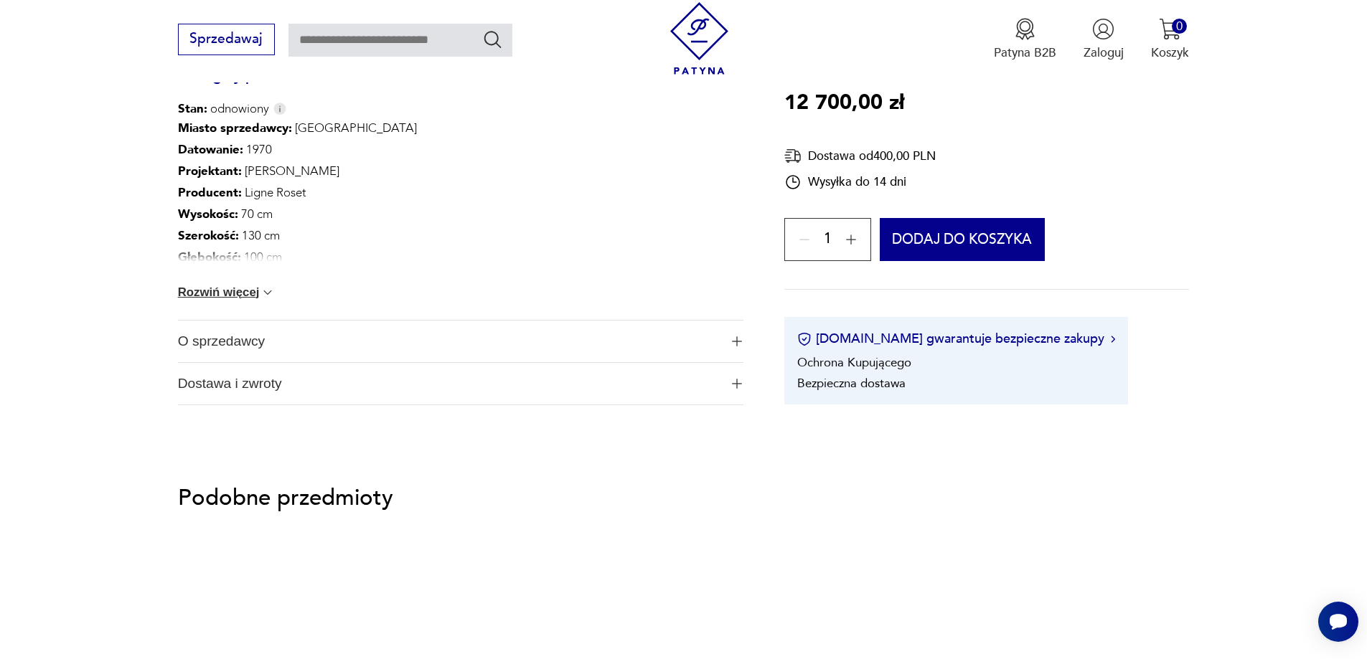
scroll to position [1076, 0]
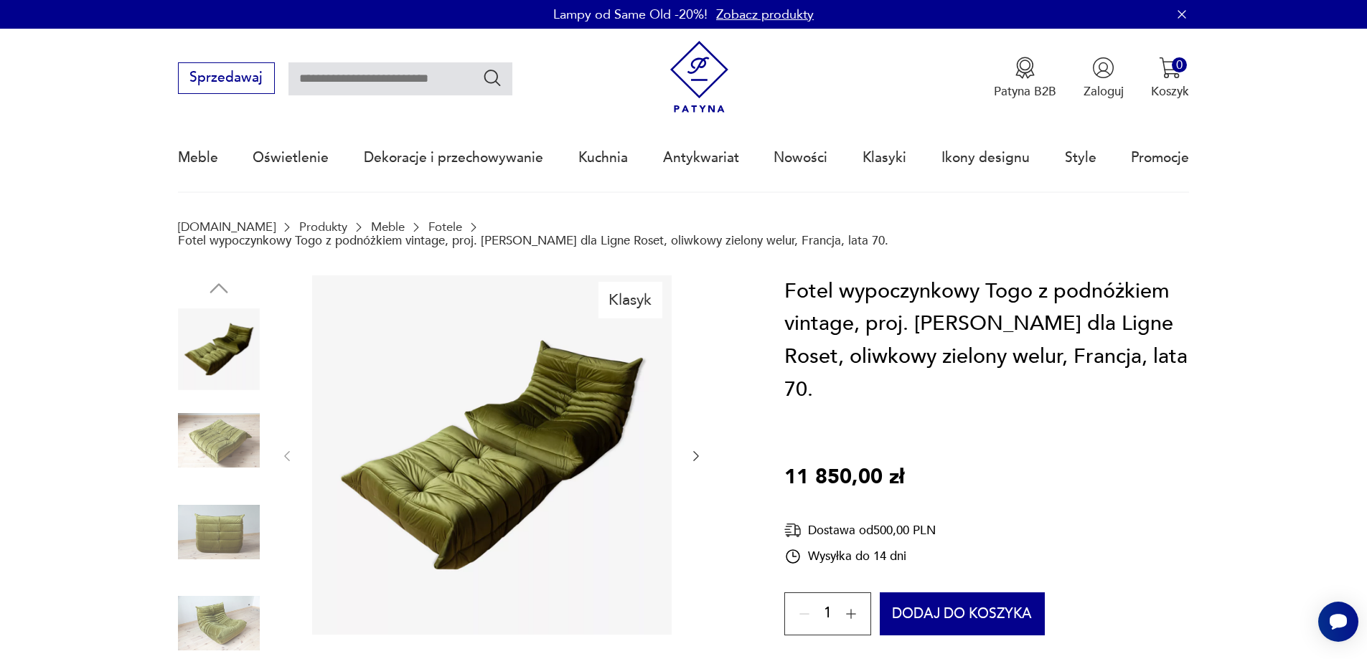
click at [400, 73] on input "text" at bounding box center [400, 78] width 224 height 33
type input "****"
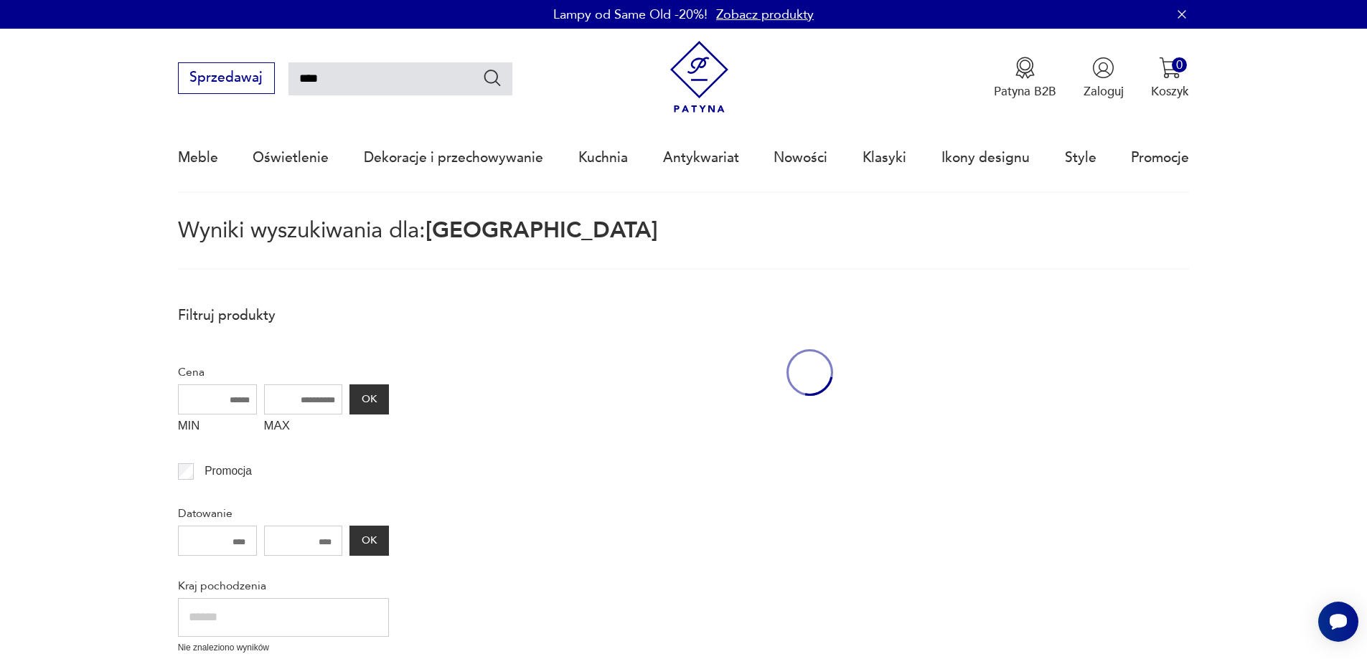
scroll to position [83, 0]
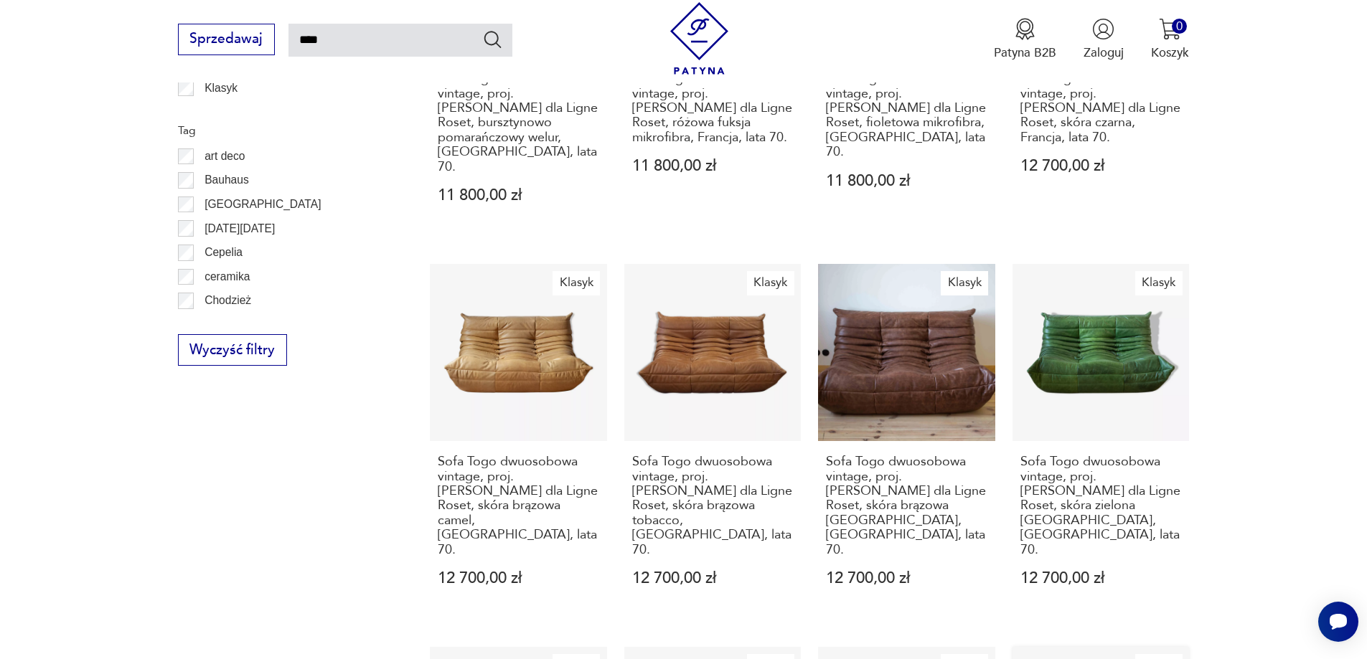
scroll to position [1269, 0]
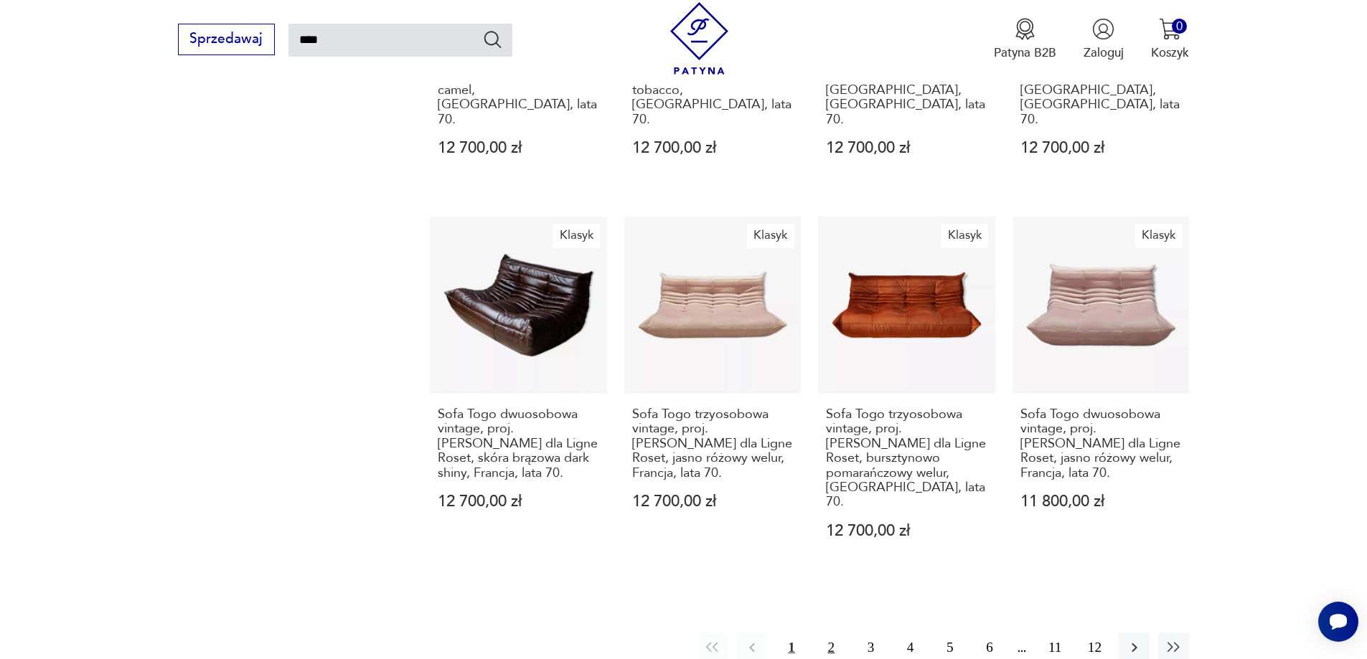
click at [832, 633] on button "2" at bounding box center [831, 648] width 31 height 31
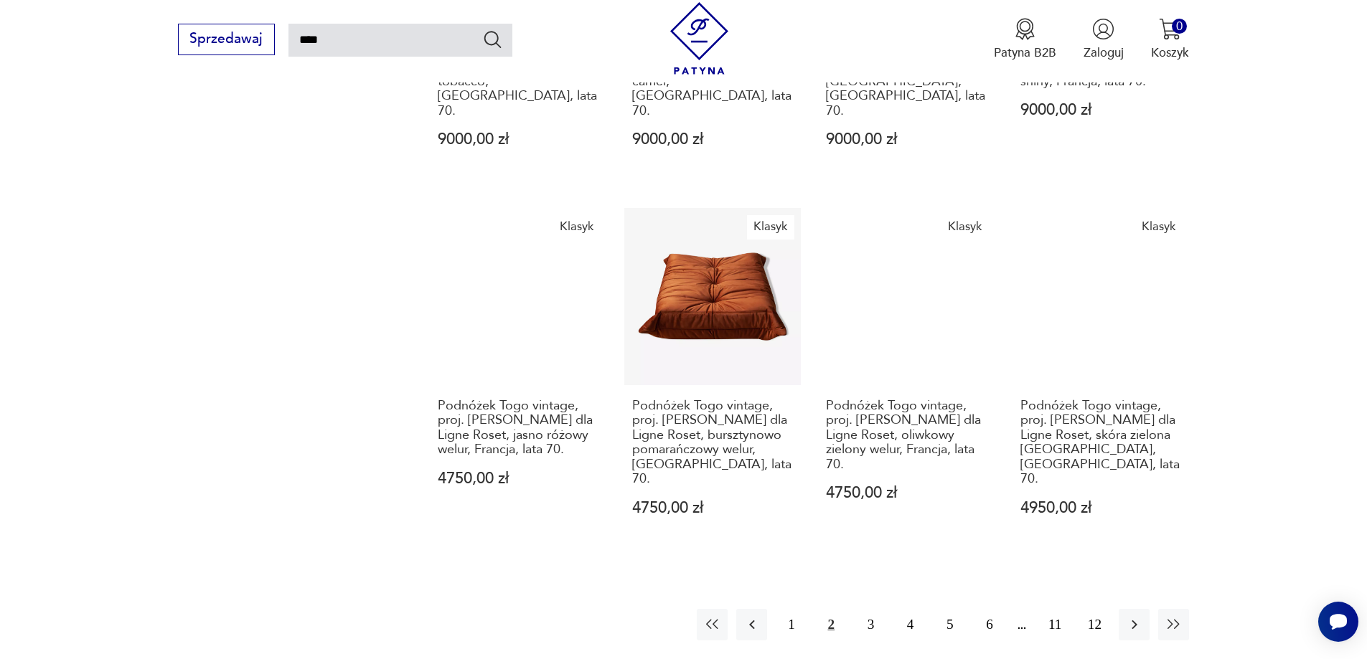
scroll to position [1302, 0]
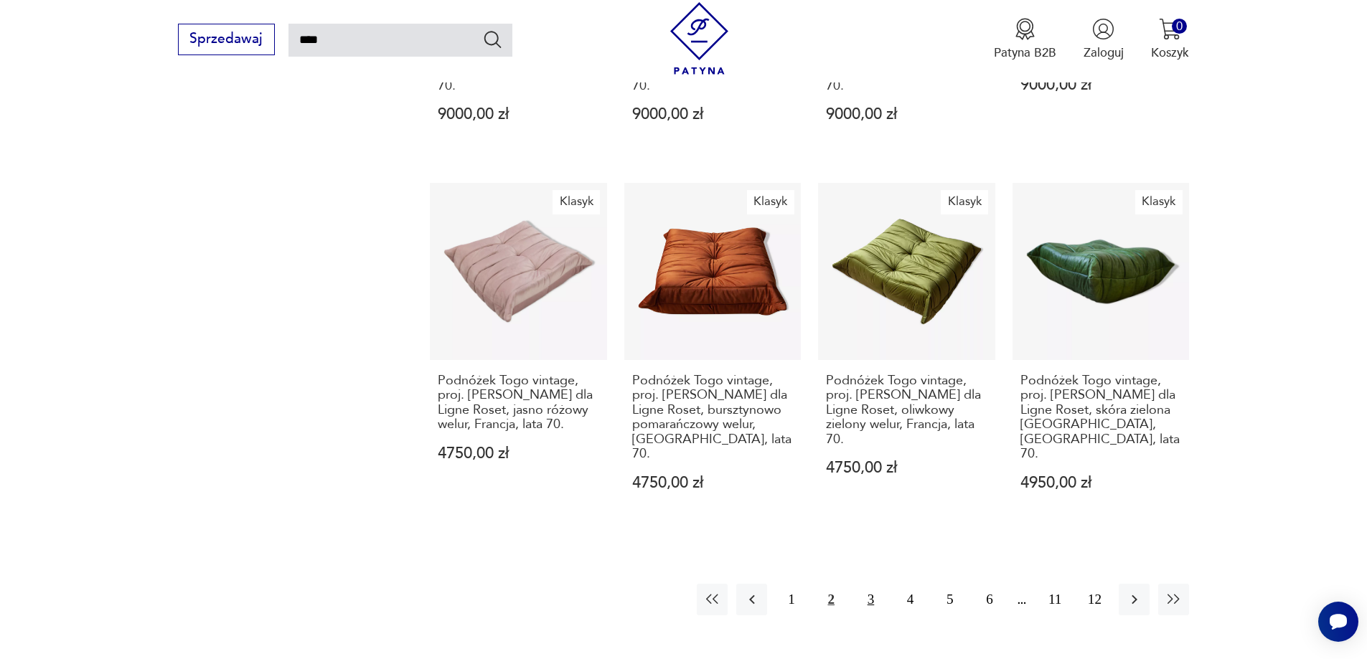
click at [872, 584] on button "3" at bounding box center [870, 599] width 31 height 31
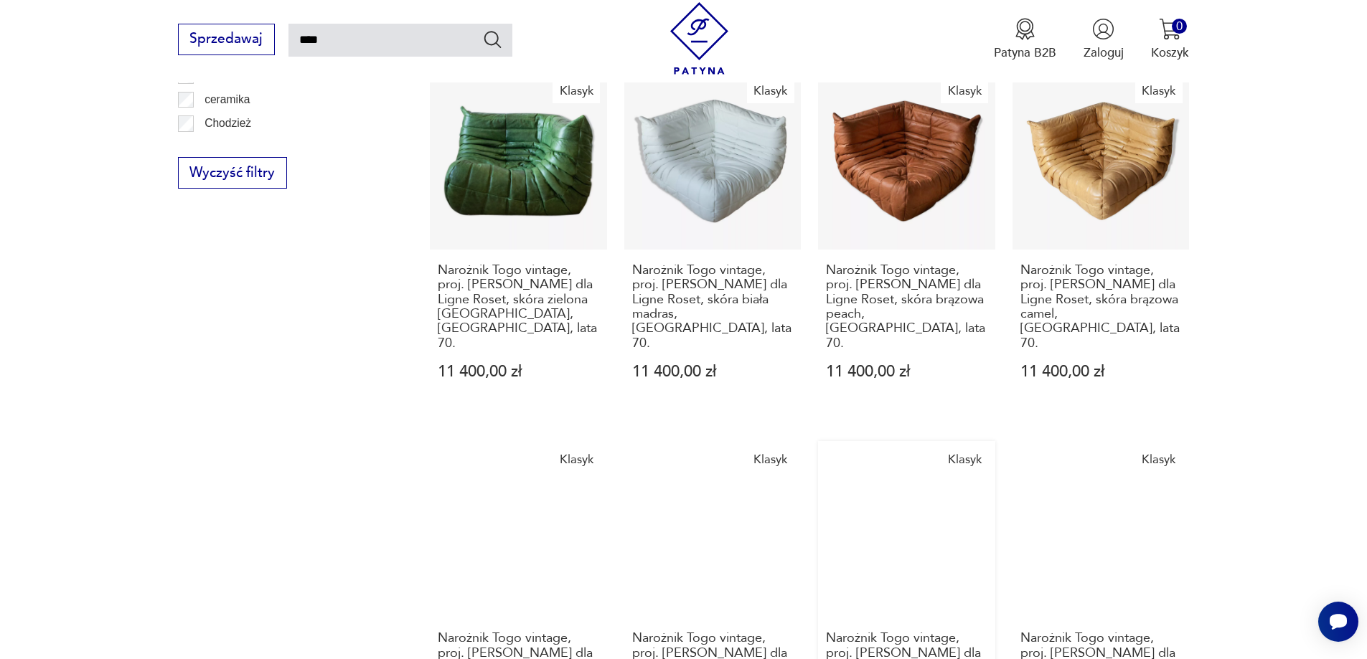
scroll to position [1231, 0]
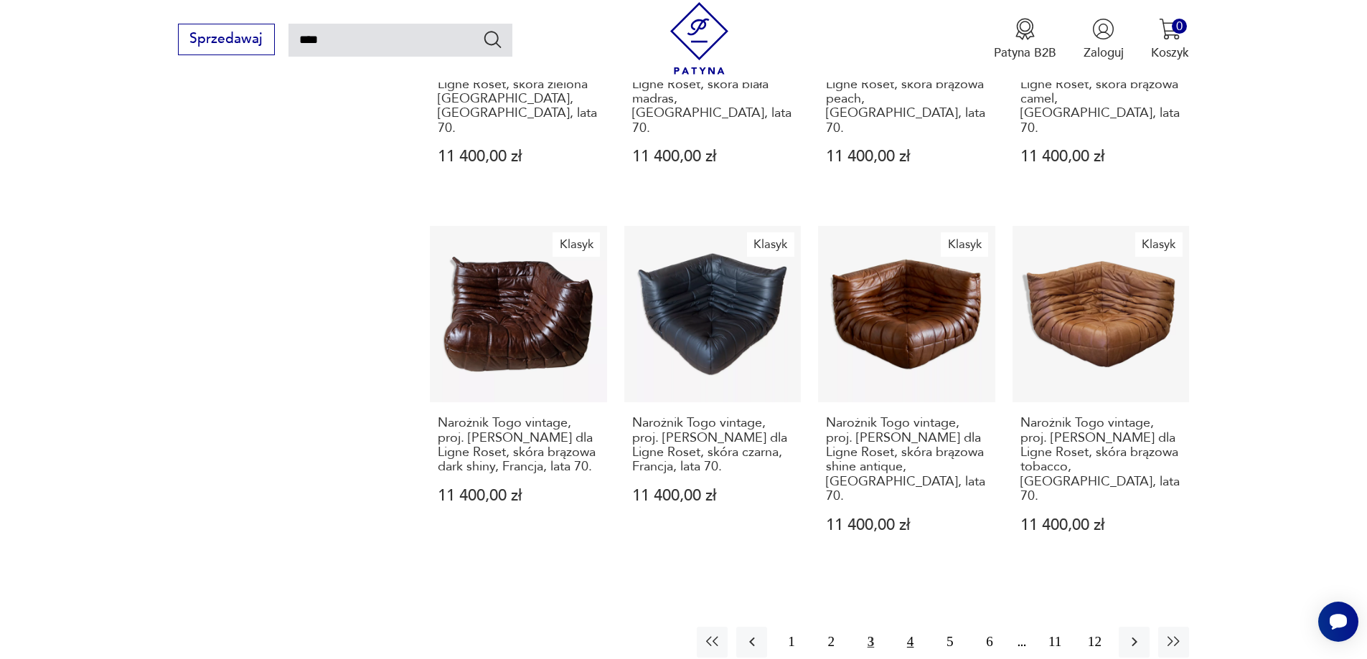
click at [914, 627] on button "4" at bounding box center [910, 642] width 31 height 31
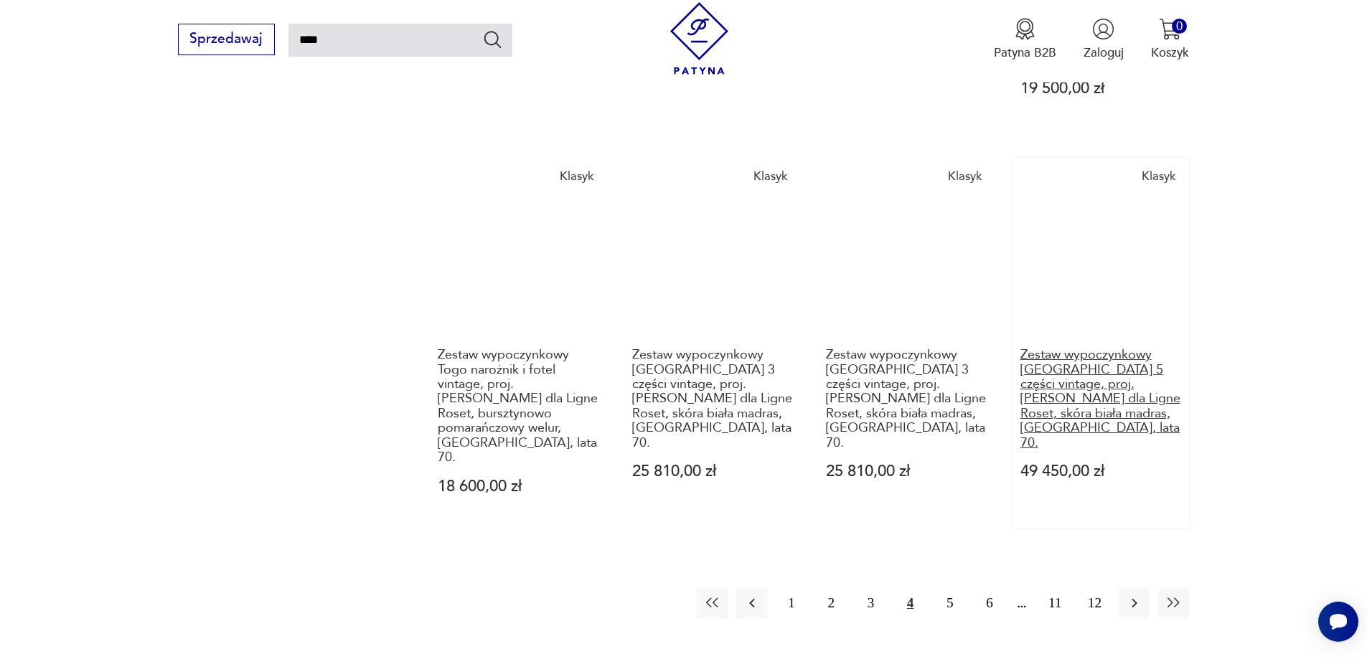
scroll to position [1518, 0]
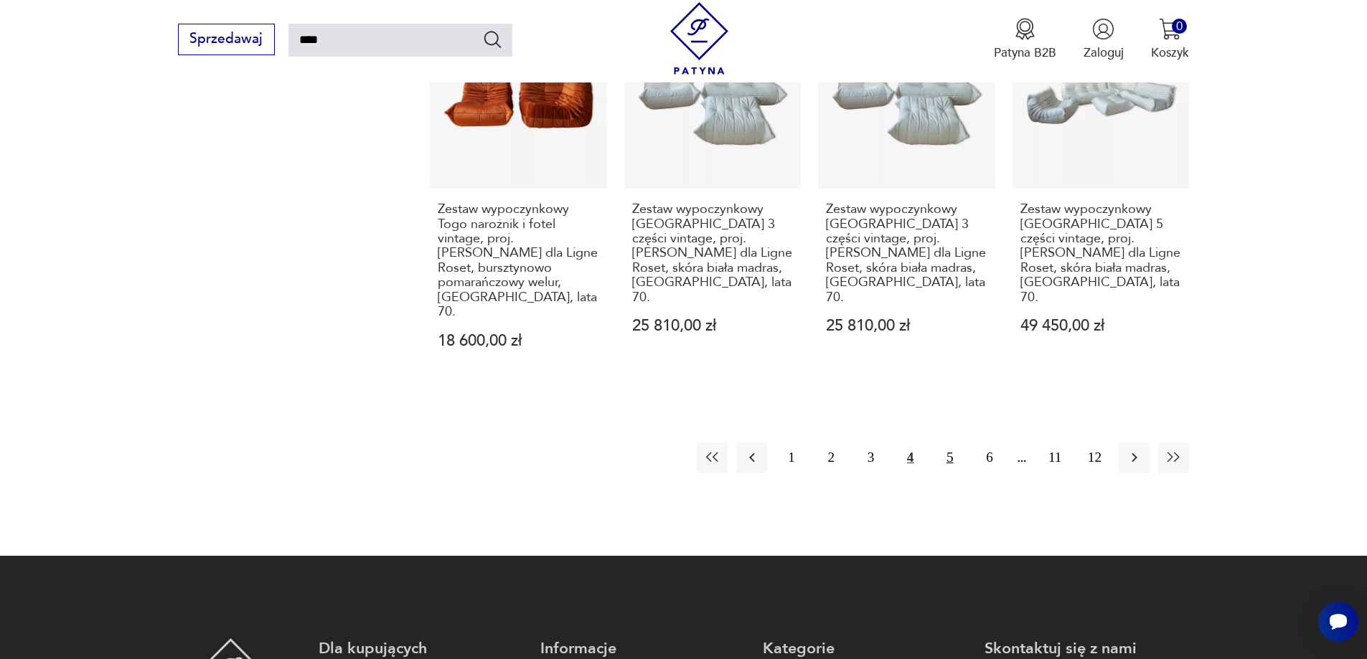
click at [951, 443] on button "5" at bounding box center [949, 458] width 31 height 31
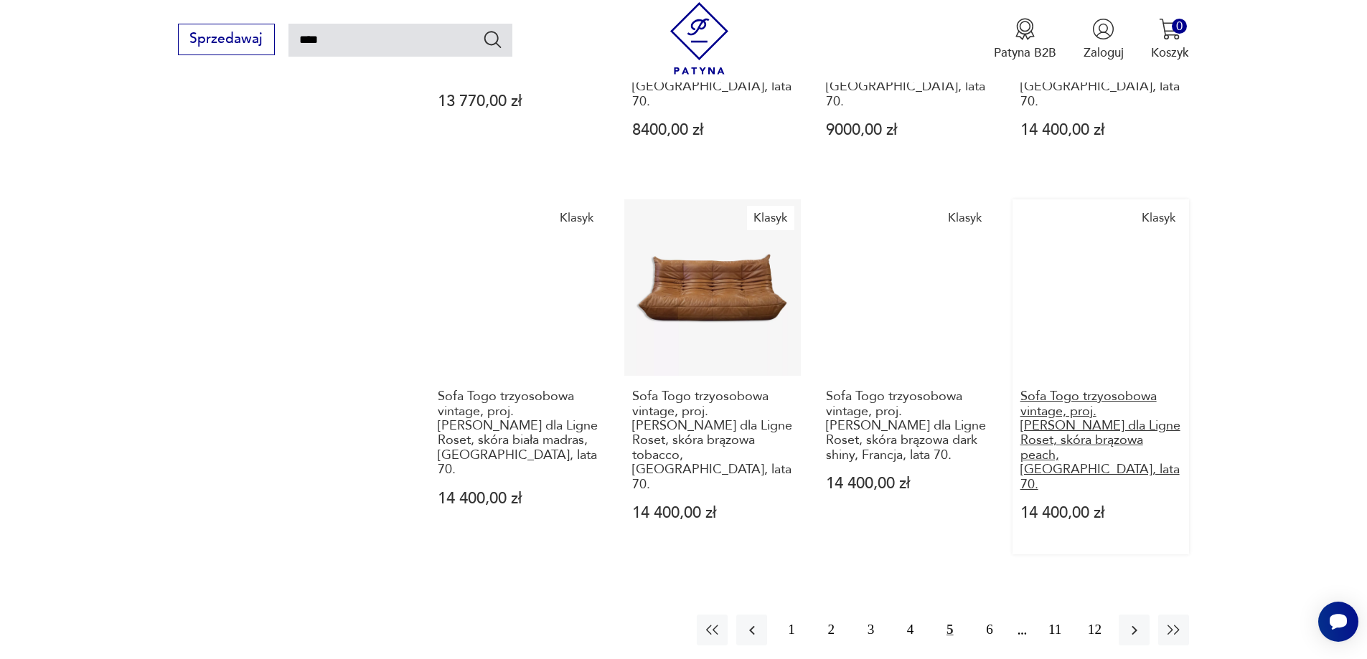
scroll to position [1589, 0]
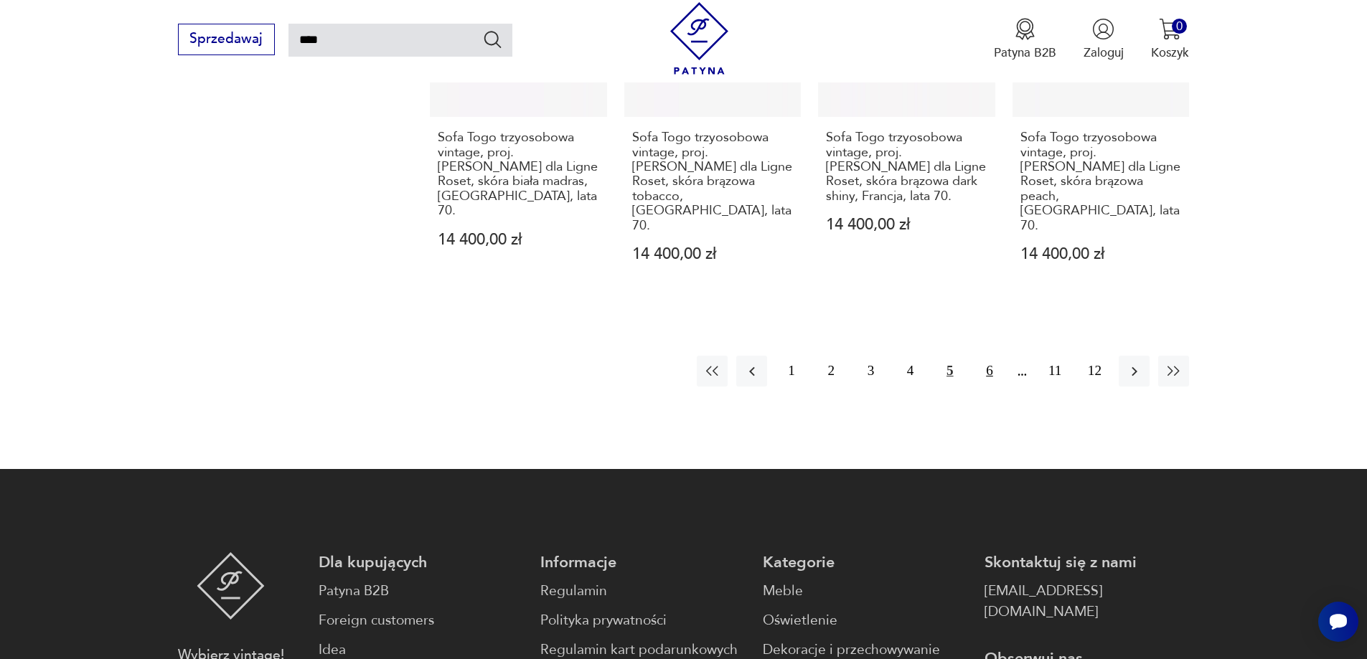
click at [998, 356] on button "6" at bounding box center [989, 371] width 31 height 31
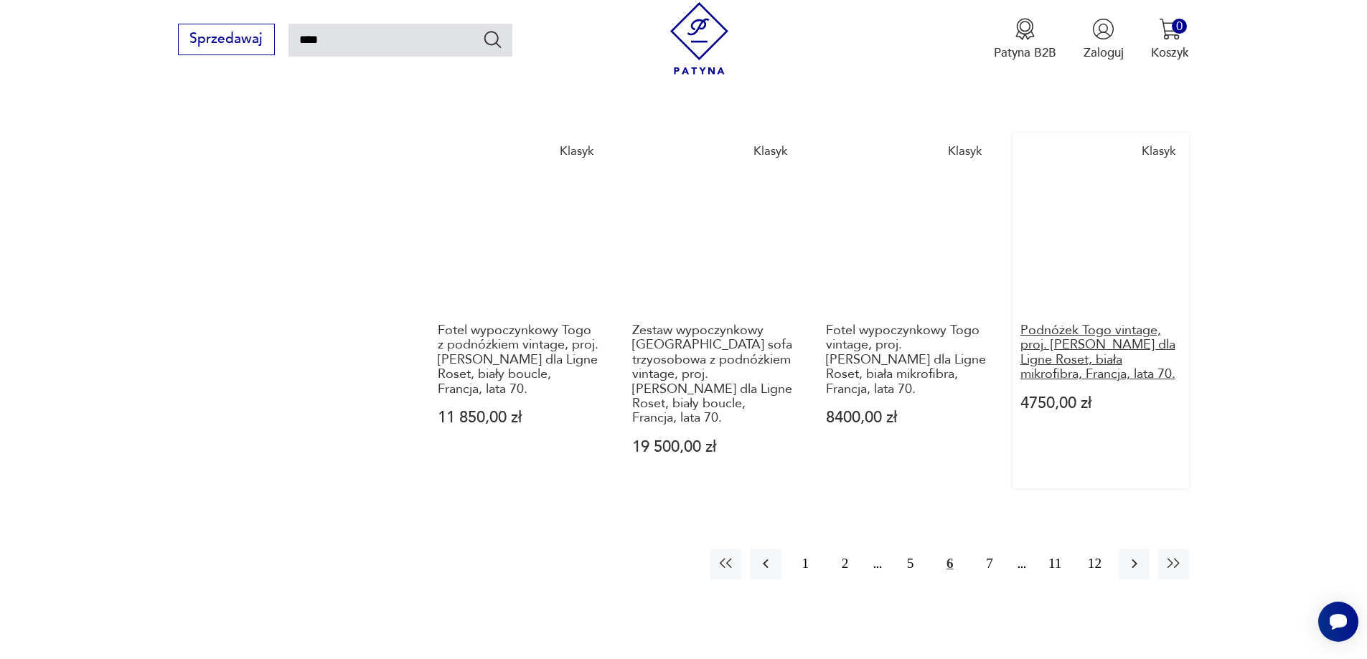
scroll to position [1446, 0]
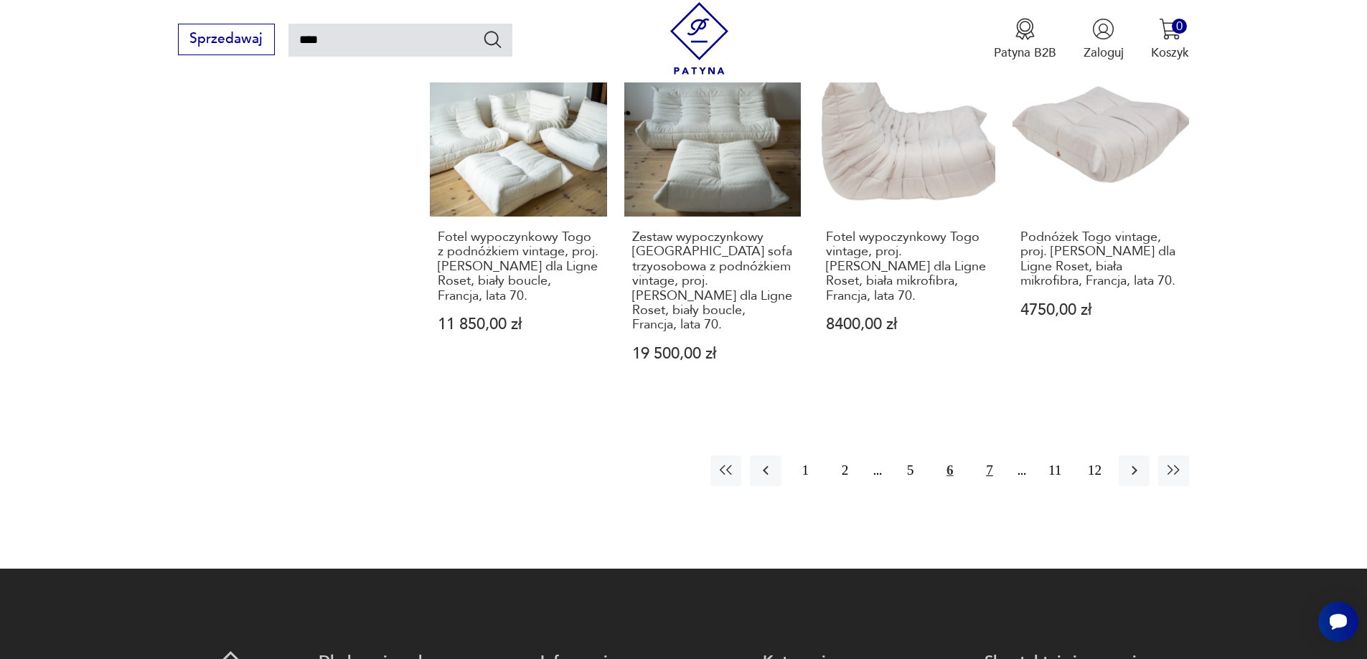
click at [999, 456] on button "7" at bounding box center [989, 471] width 31 height 31
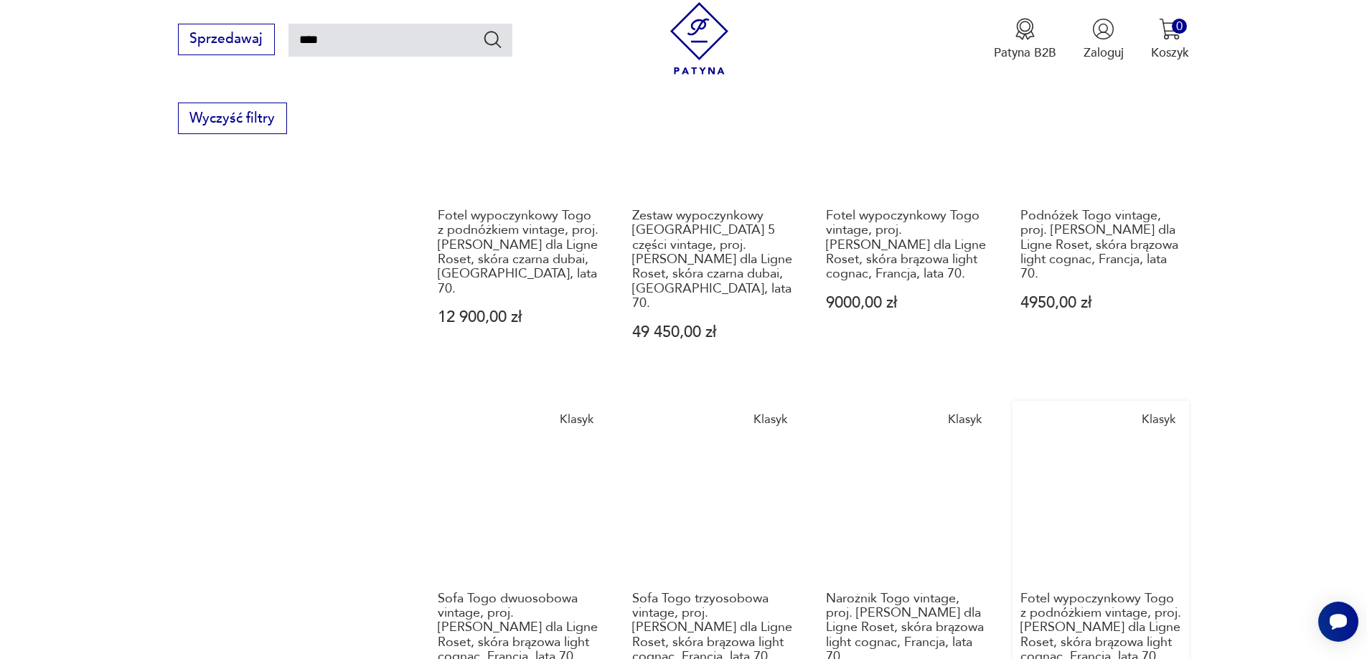
scroll to position [1374, 0]
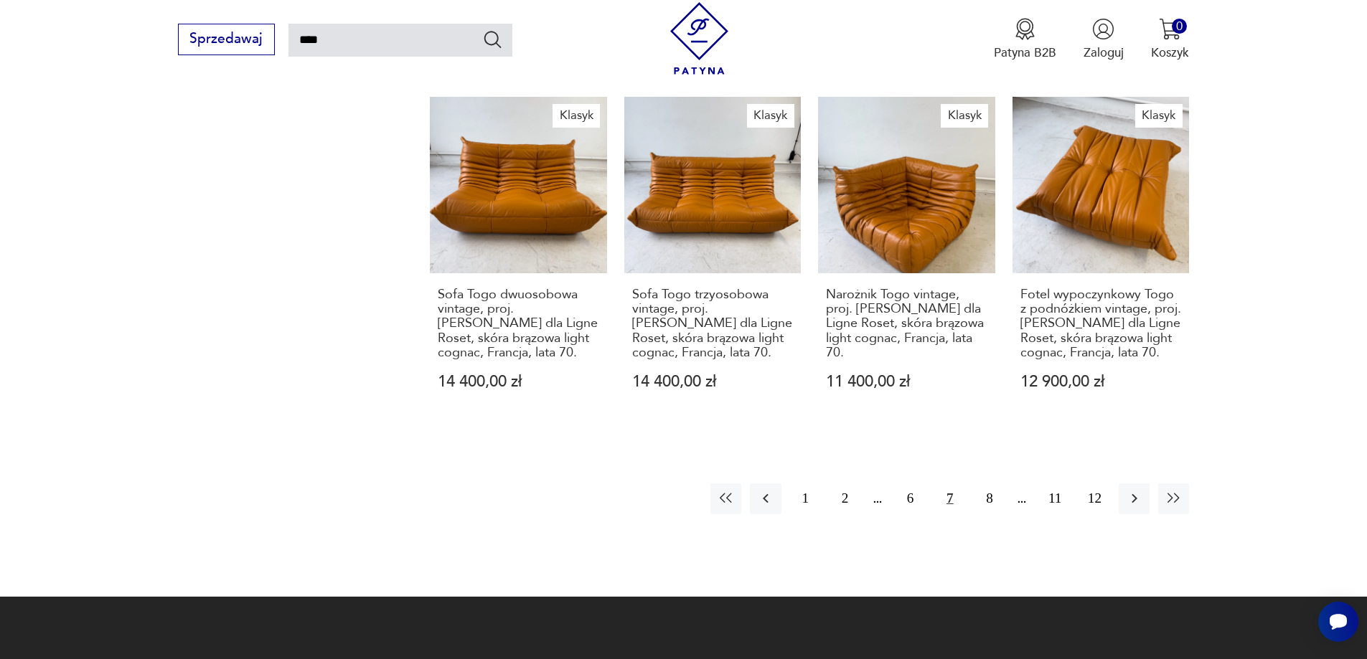
click at [949, 484] on button "7" at bounding box center [949, 499] width 31 height 31
click at [997, 484] on button "8" at bounding box center [989, 499] width 31 height 31
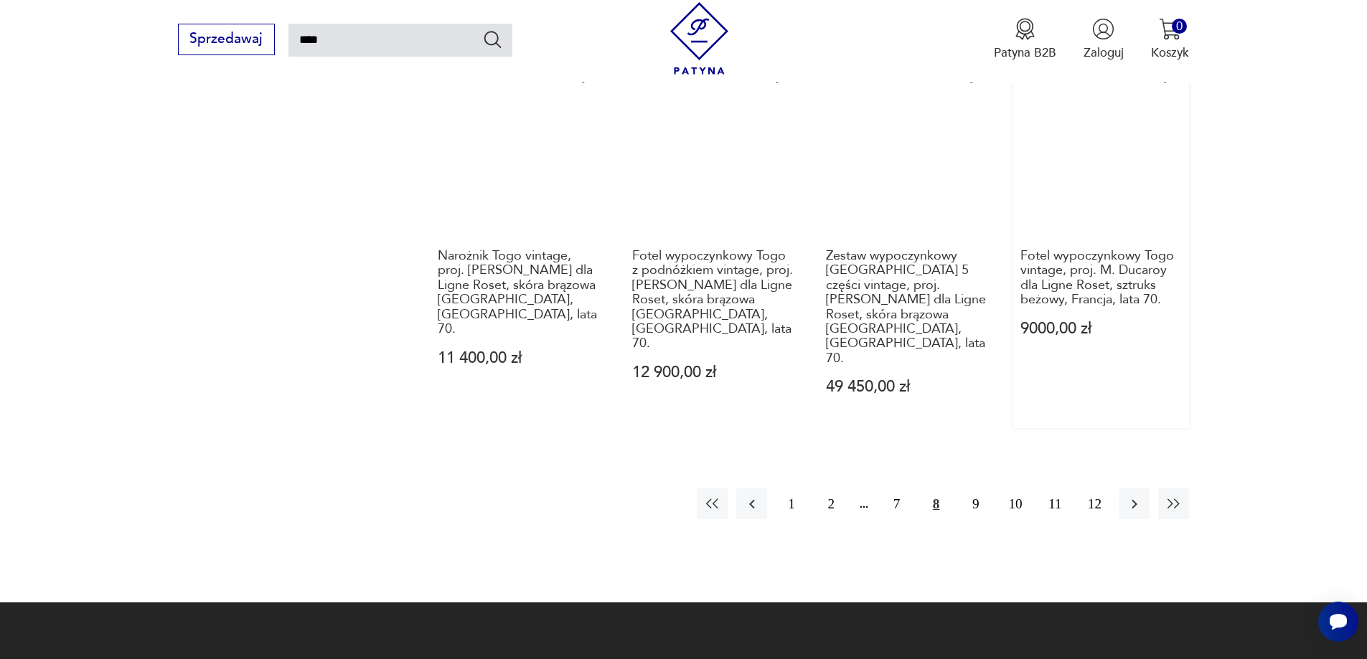
scroll to position [1302, 0]
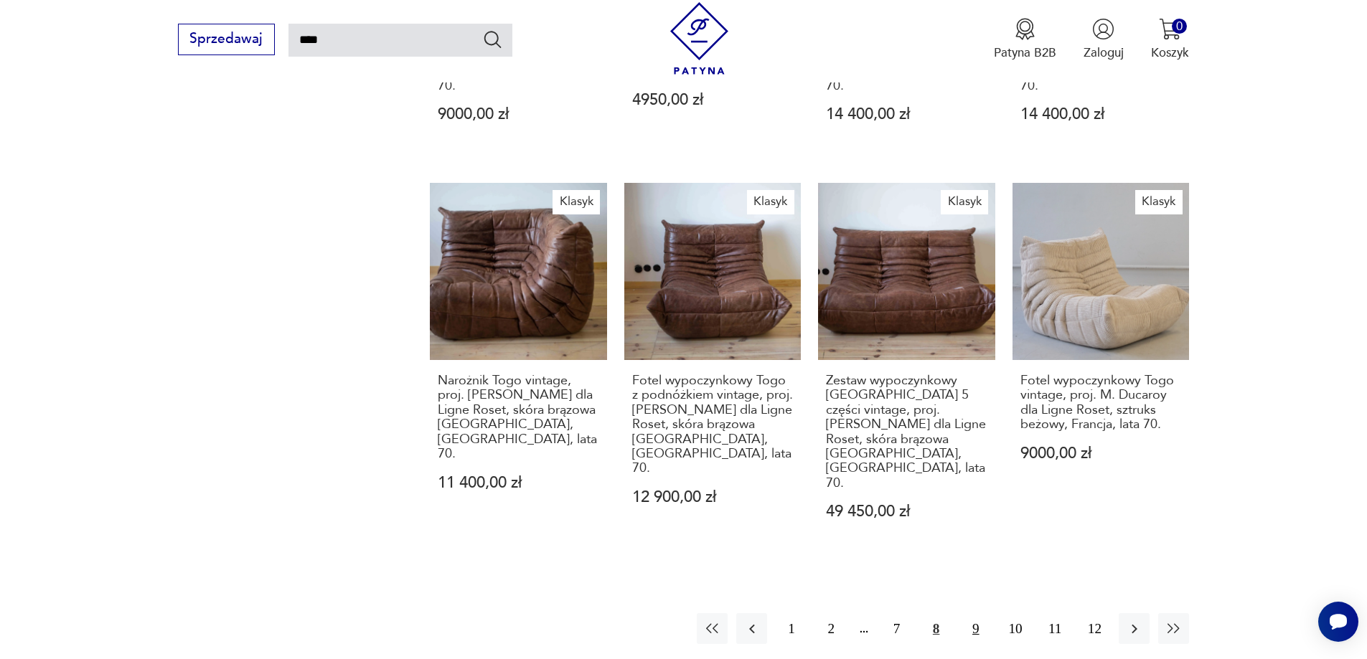
click at [979, 613] on button "9" at bounding box center [975, 628] width 31 height 31
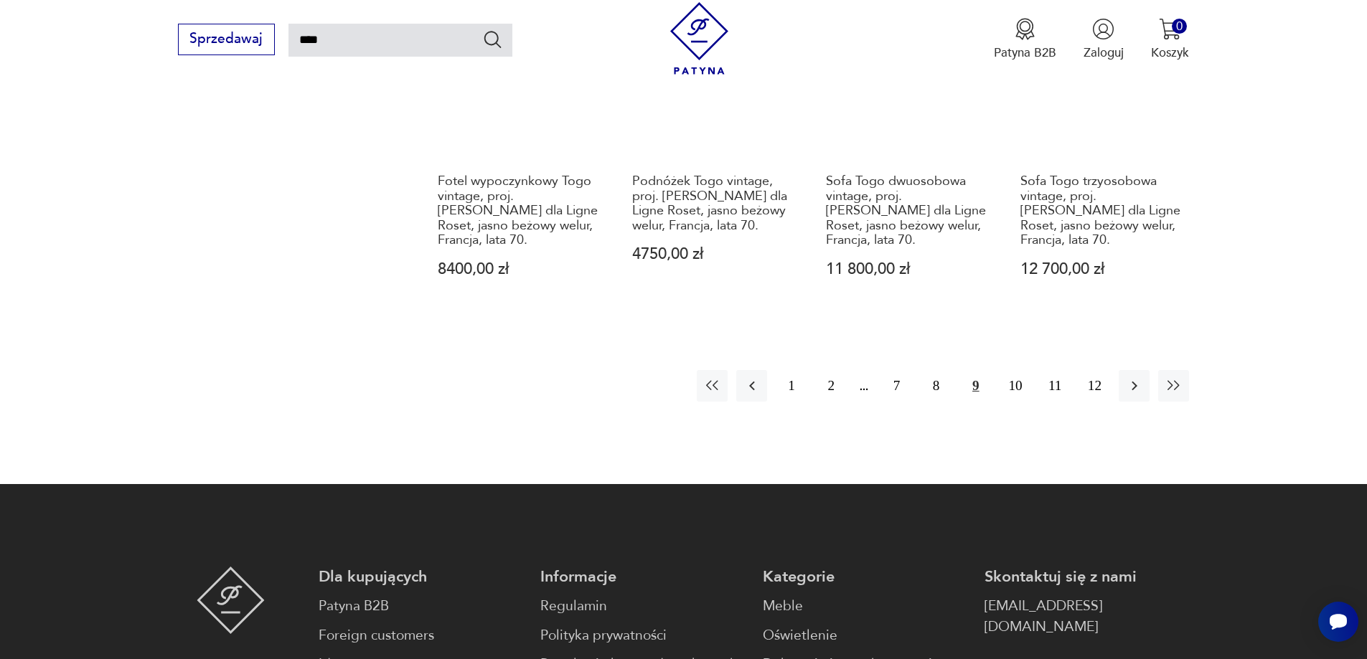
scroll to position [1661, 0]
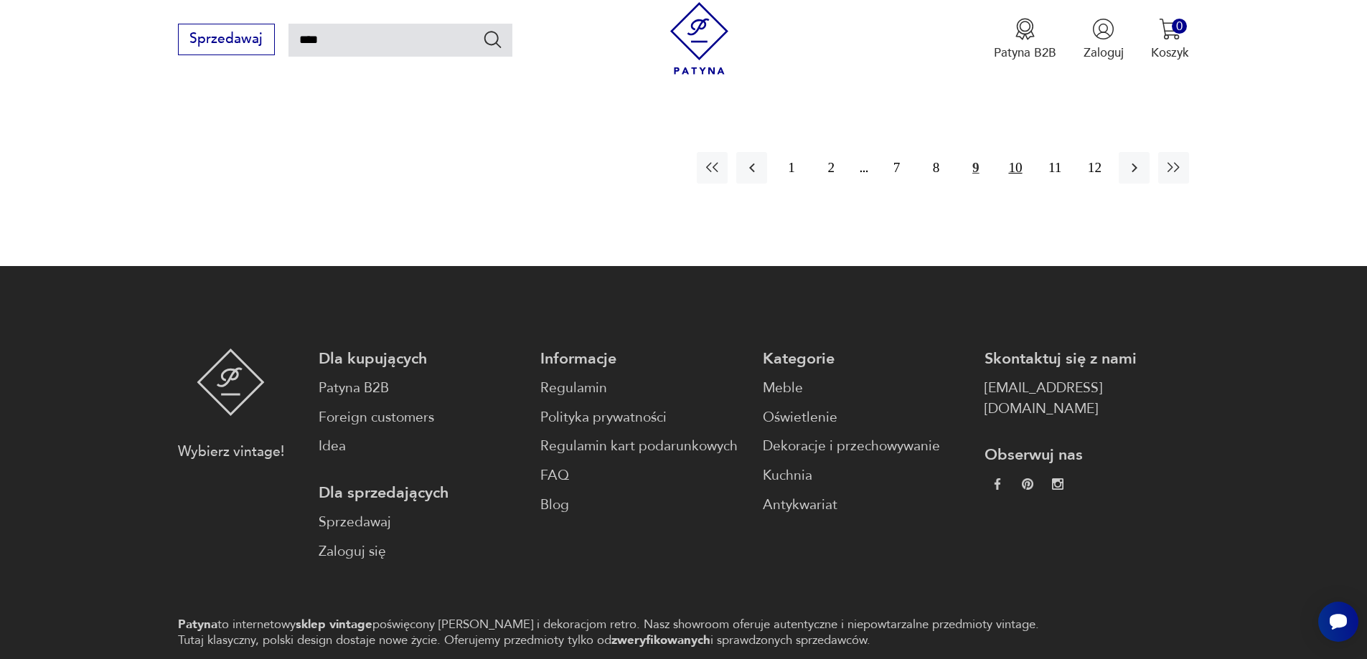
click at [1021, 152] on button "10" at bounding box center [1015, 167] width 31 height 31
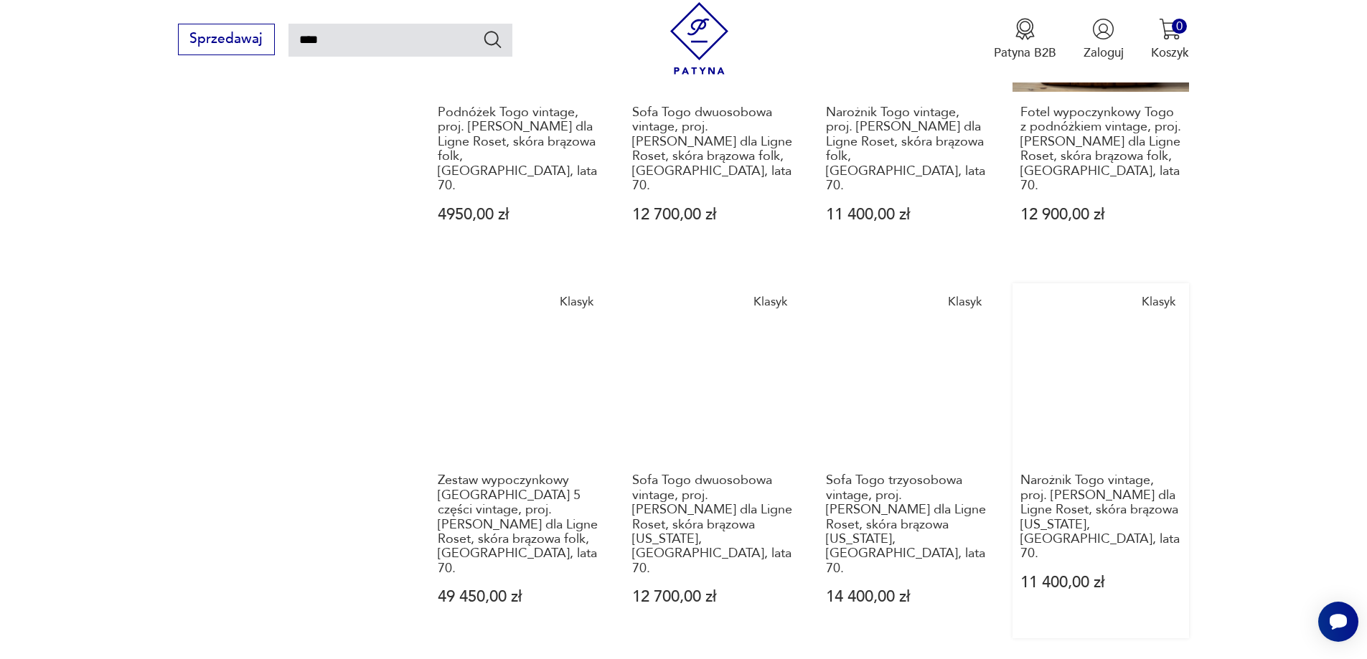
scroll to position [1374, 0]
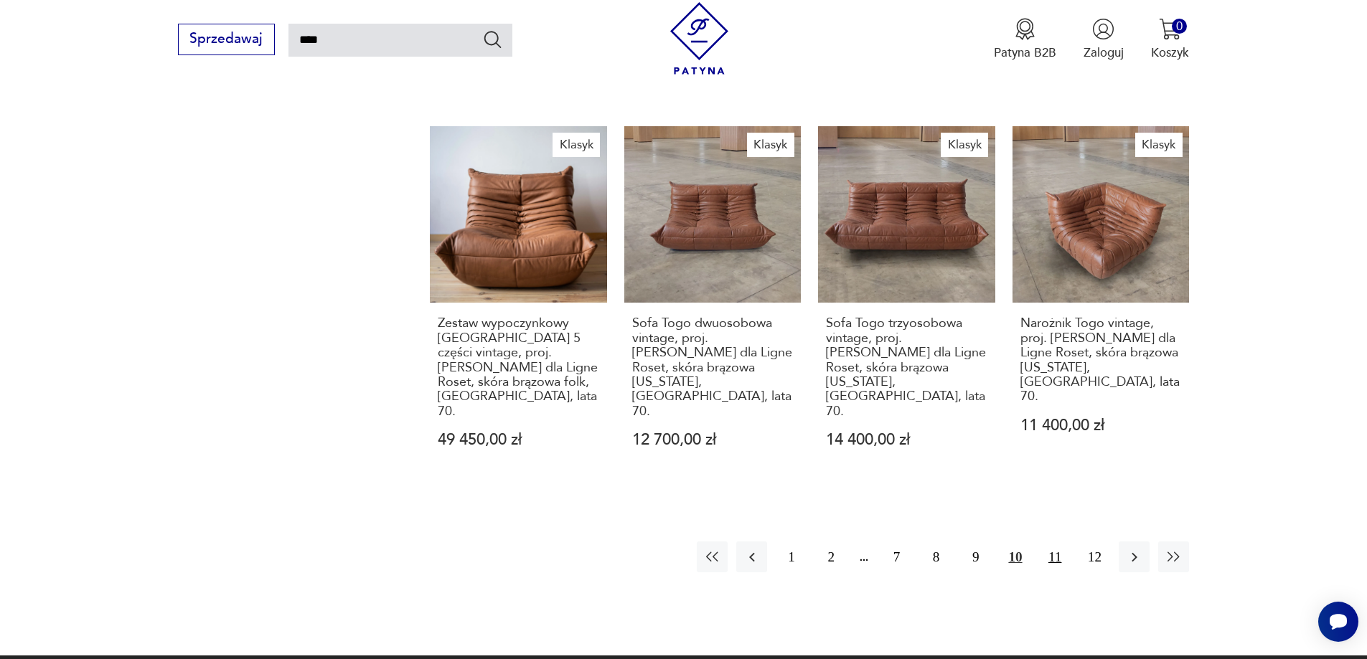
click at [1042, 542] on button "11" at bounding box center [1055, 557] width 31 height 31
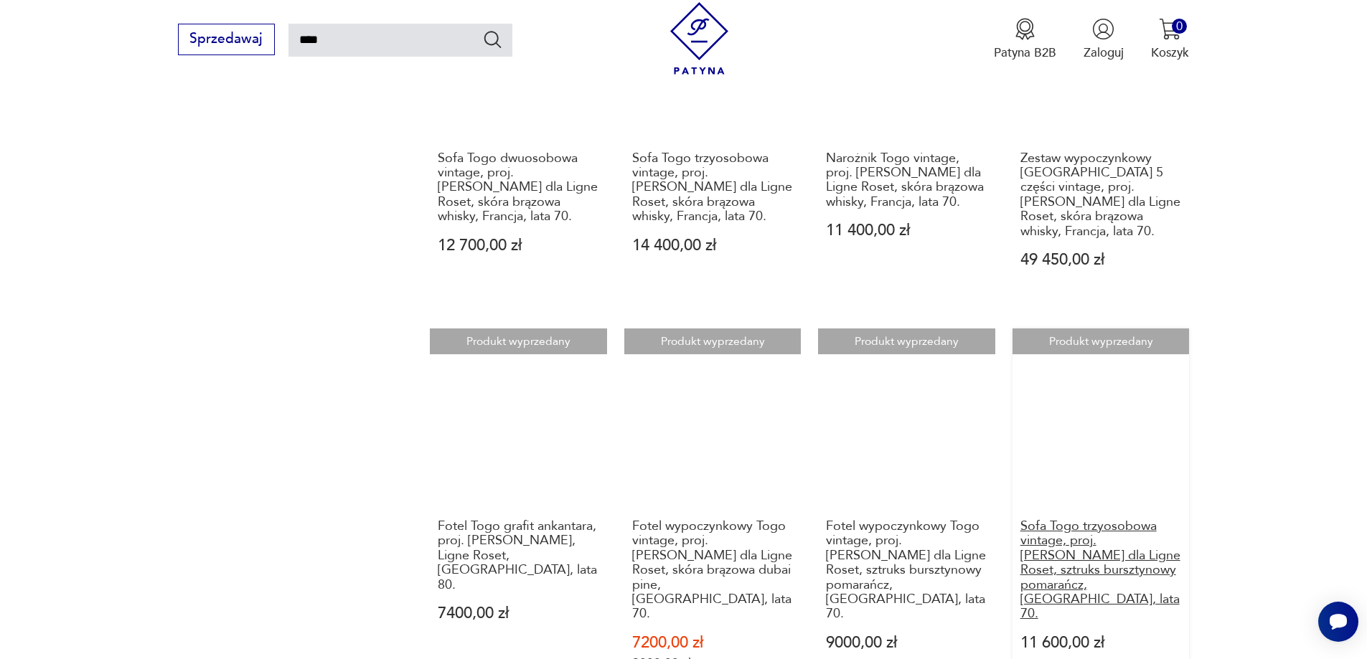
scroll to position [1302, 0]
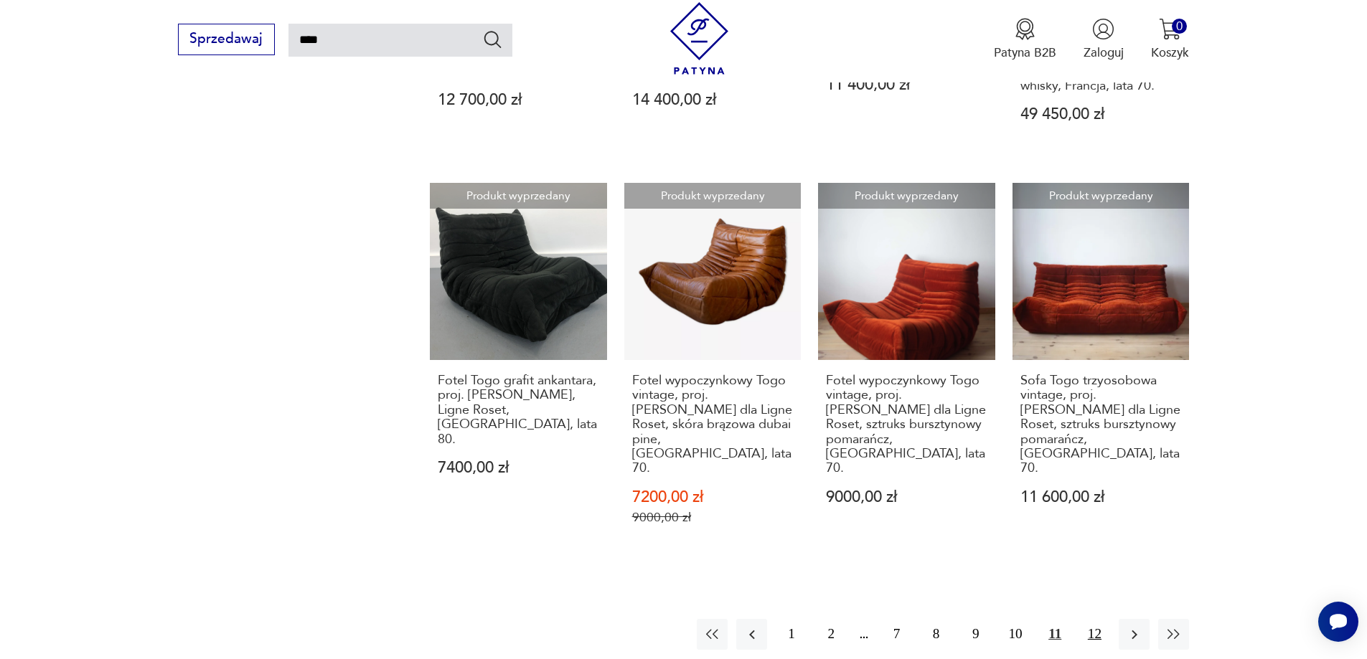
click at [1099, 619] on button "12" at bounding box center [1094, 634] width 31 height 31
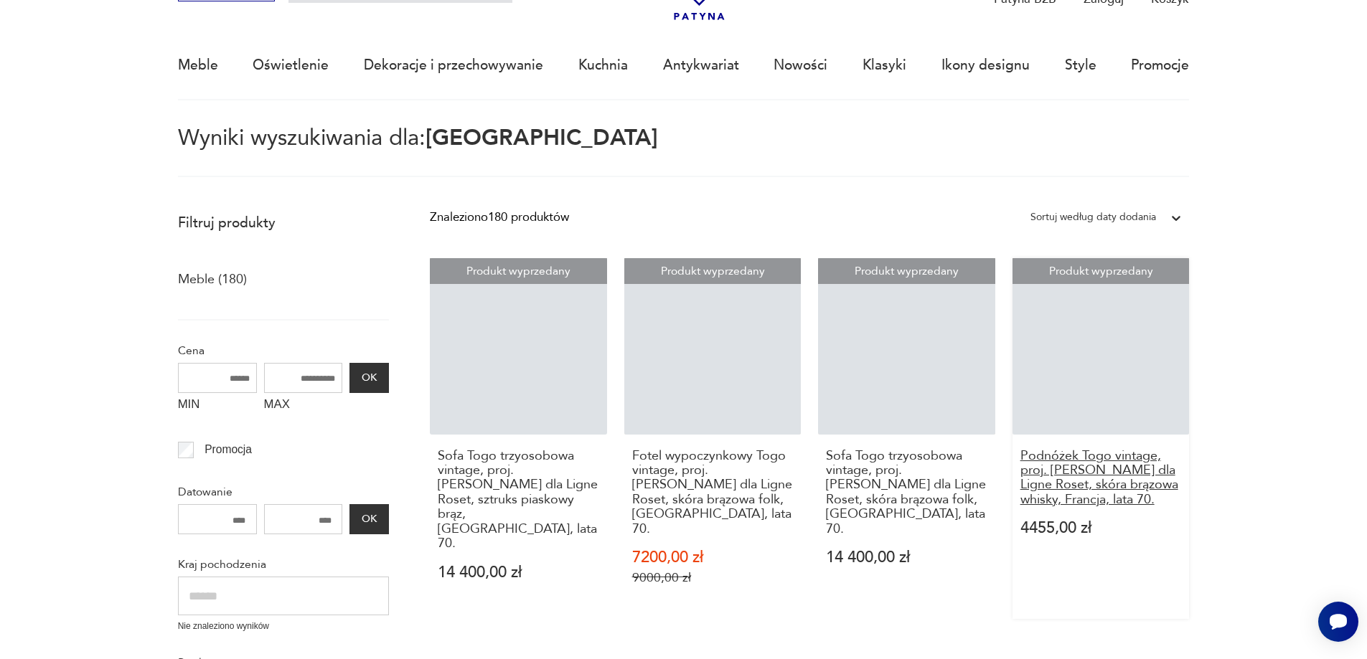
scroll to position [83, 0]
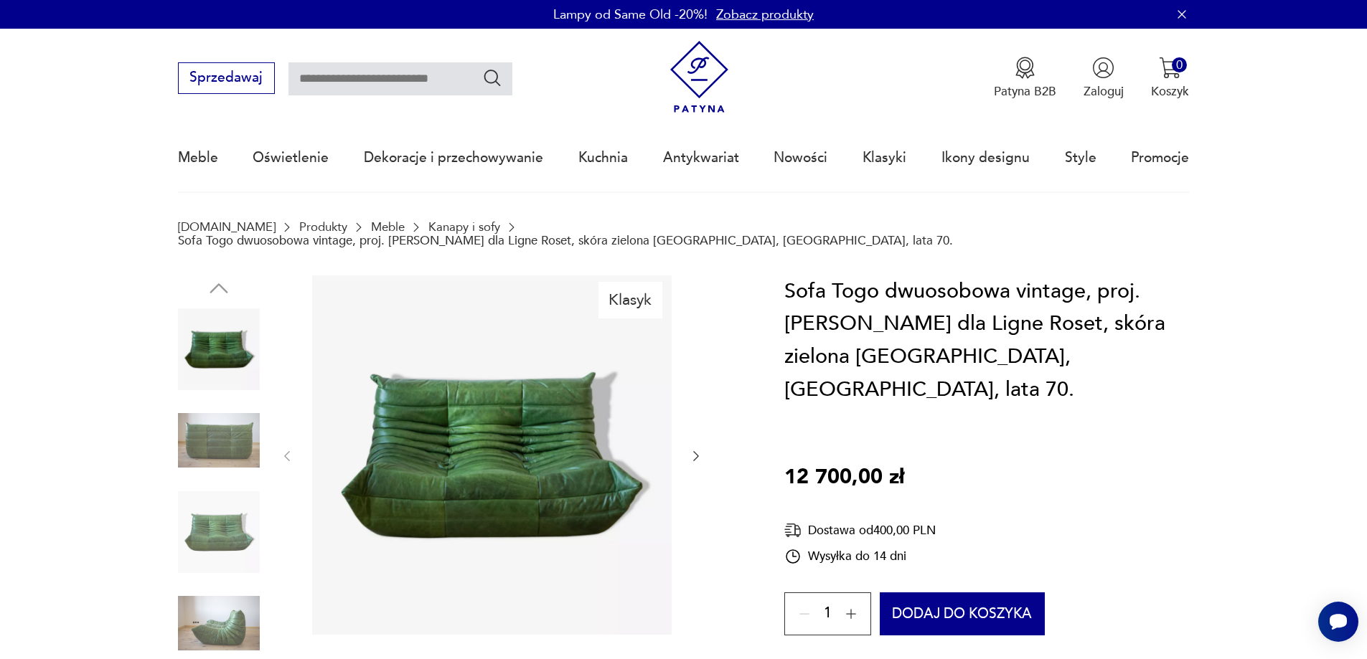
click at [525, 430] on img at bounding box center [491, 455] width 359 height 359
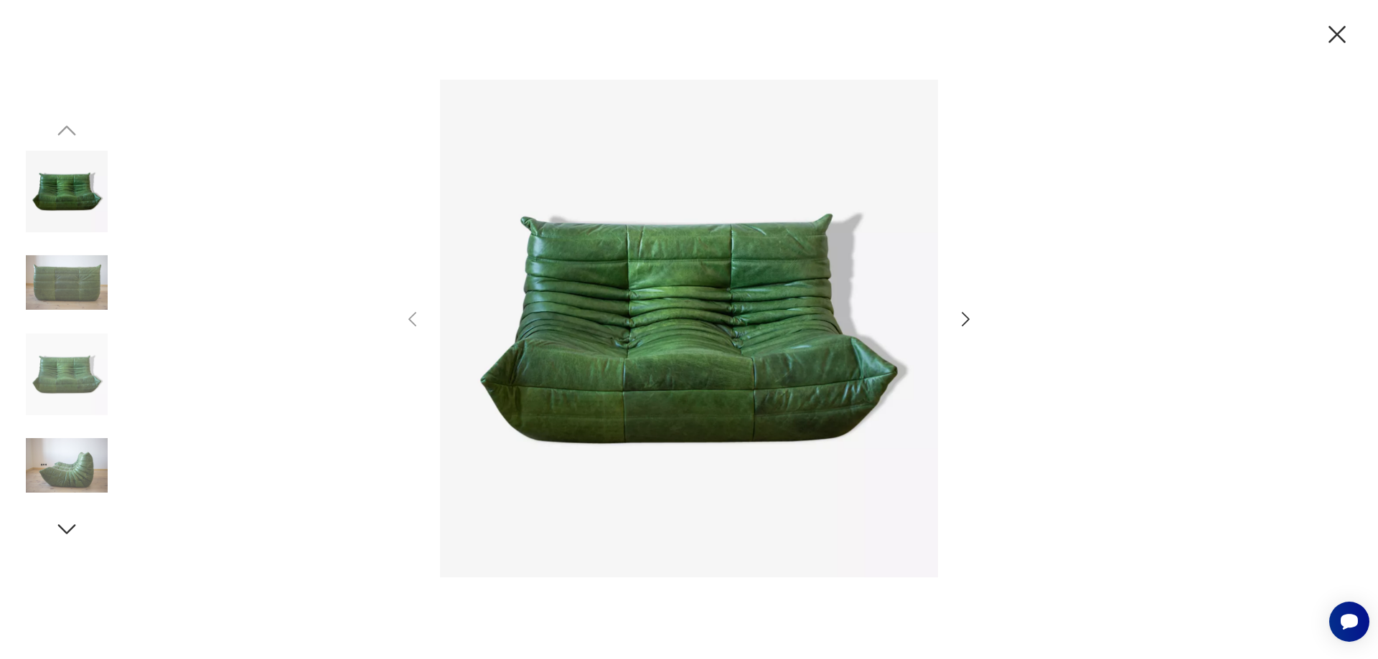
click at [958, 316] on icon "button" at bounding box center [965, 319] width 21 height 21
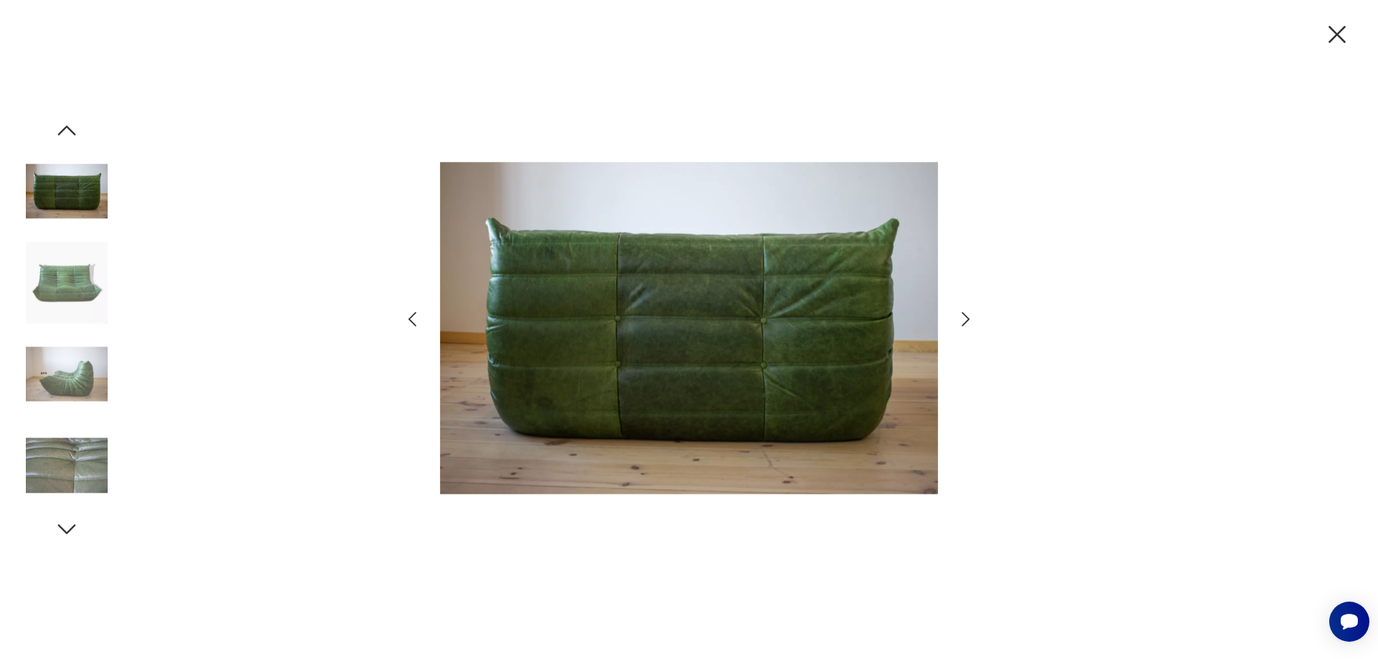
click at [958, 316] on icon "button" at bounding box center [965, 319] width 21 height 21
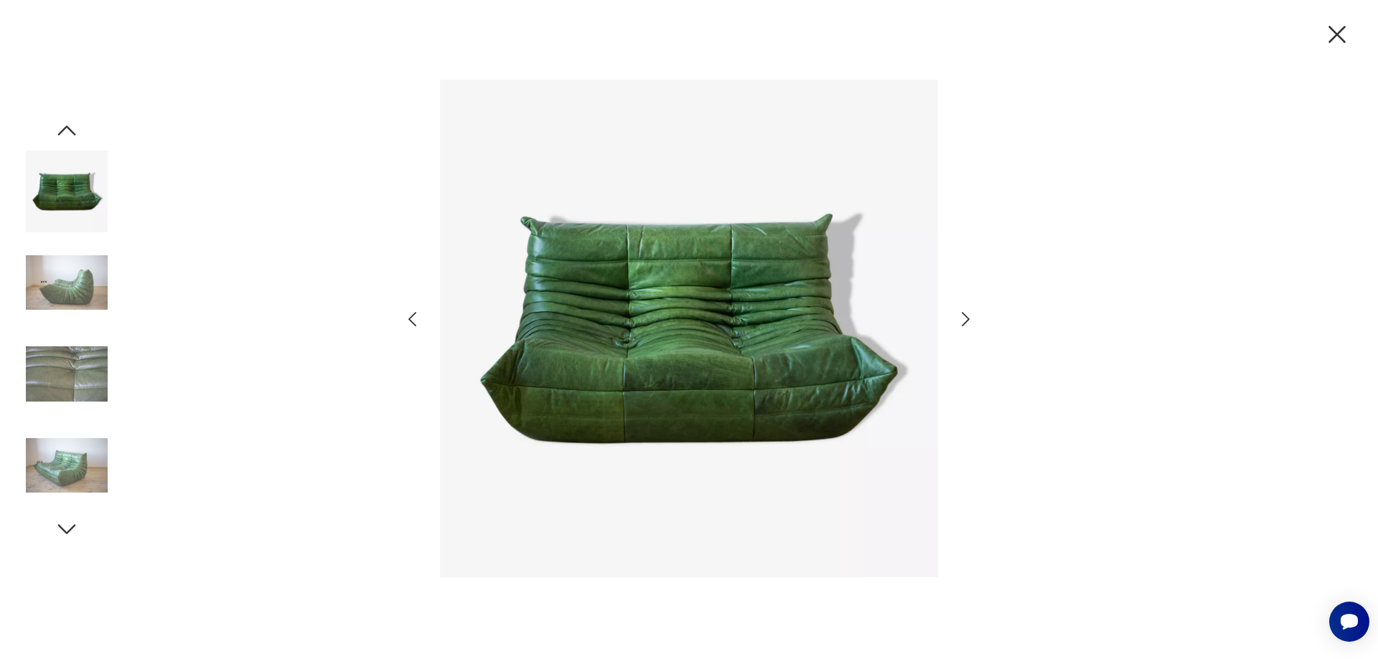
click at [958, 316] on icon "button" at bounding box center [965, 319] width 21 height 21
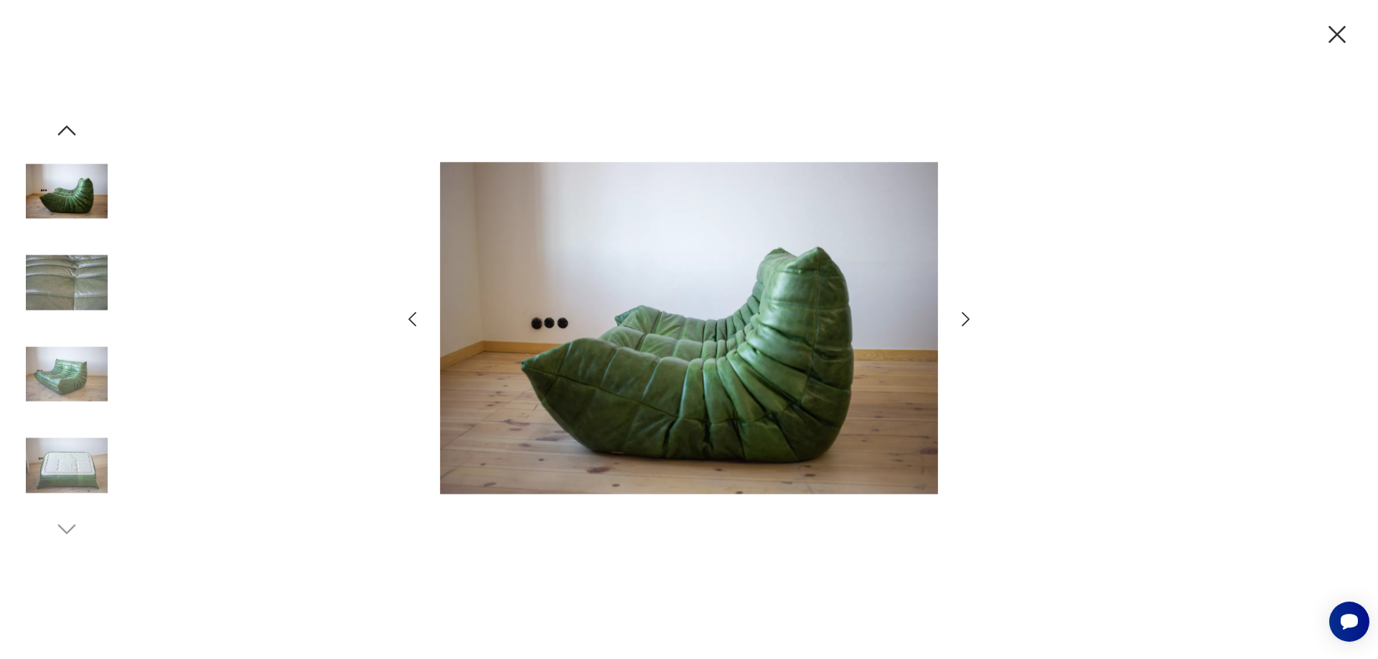
click at [958, 316] on icon "button" at bounding box center [965, 319] width 21 height 21
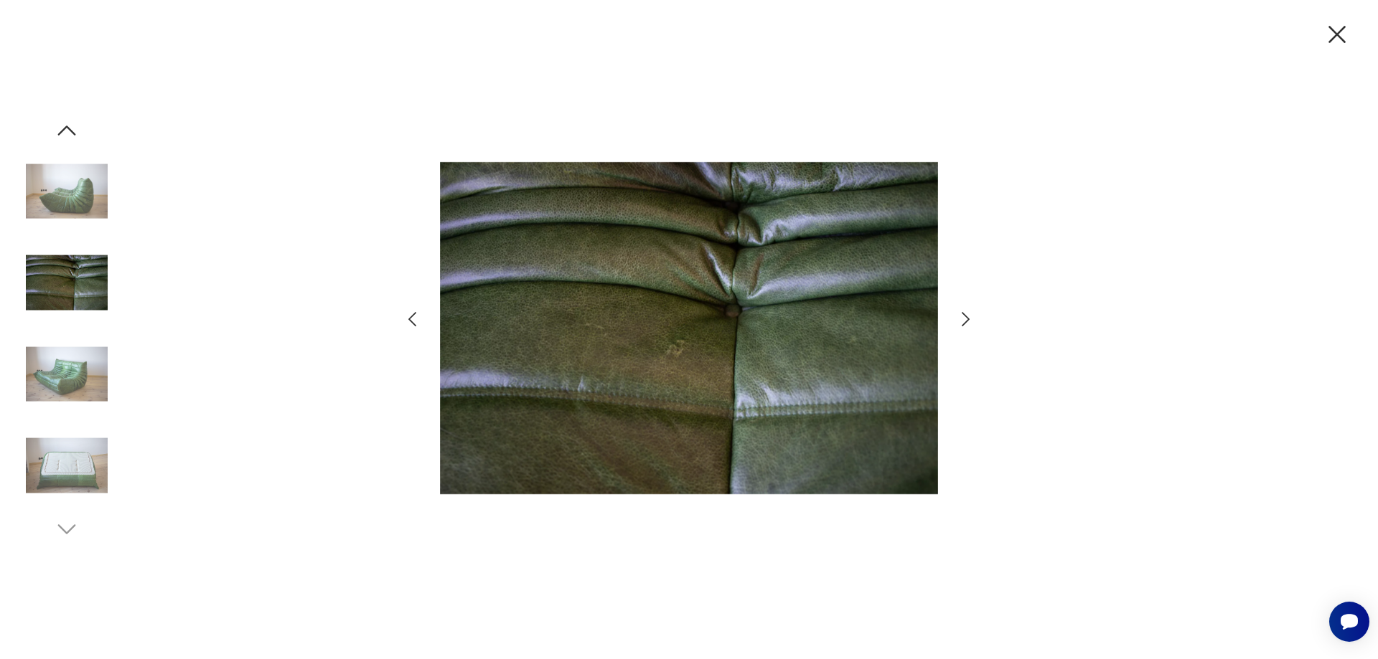
click at [958, 316] on icon "button" at bounding box center [965, 319] width 21 height 21
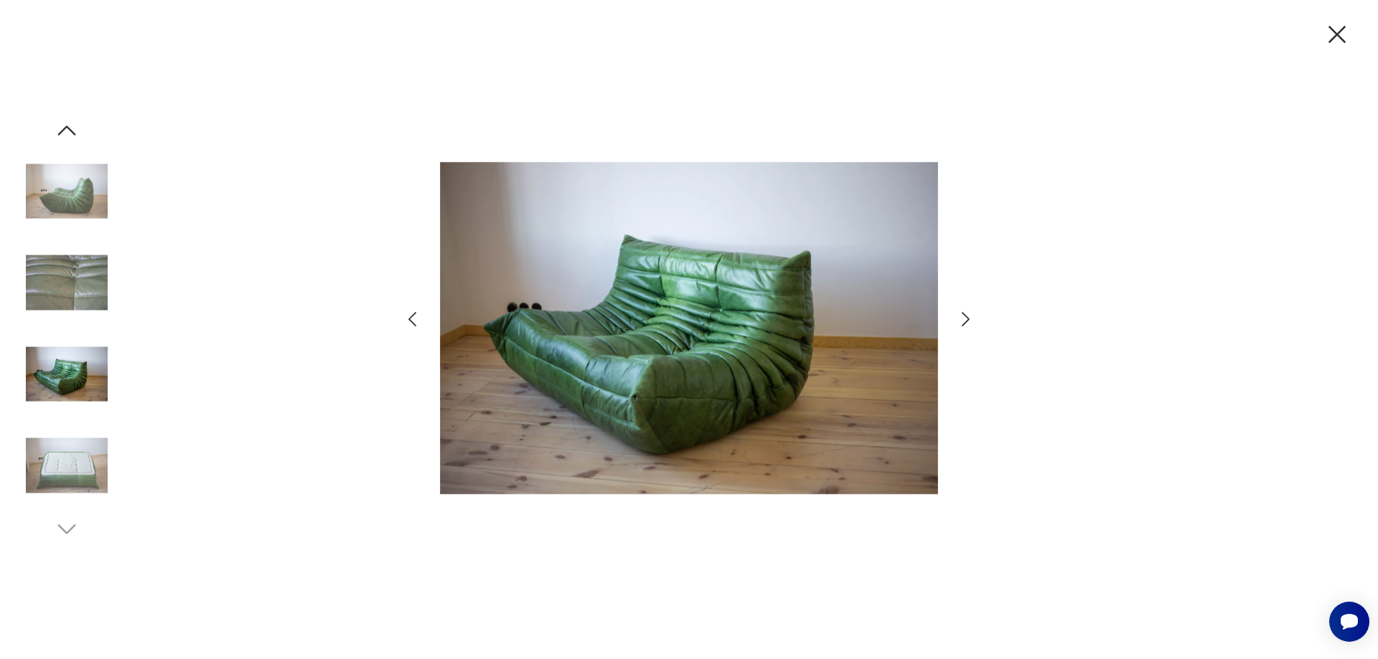
click at [958, 316] on icon "button" at bounding box center [965, 319] width 21 height 21
